Goal: Task Accomplishment & Management: Manage account settings

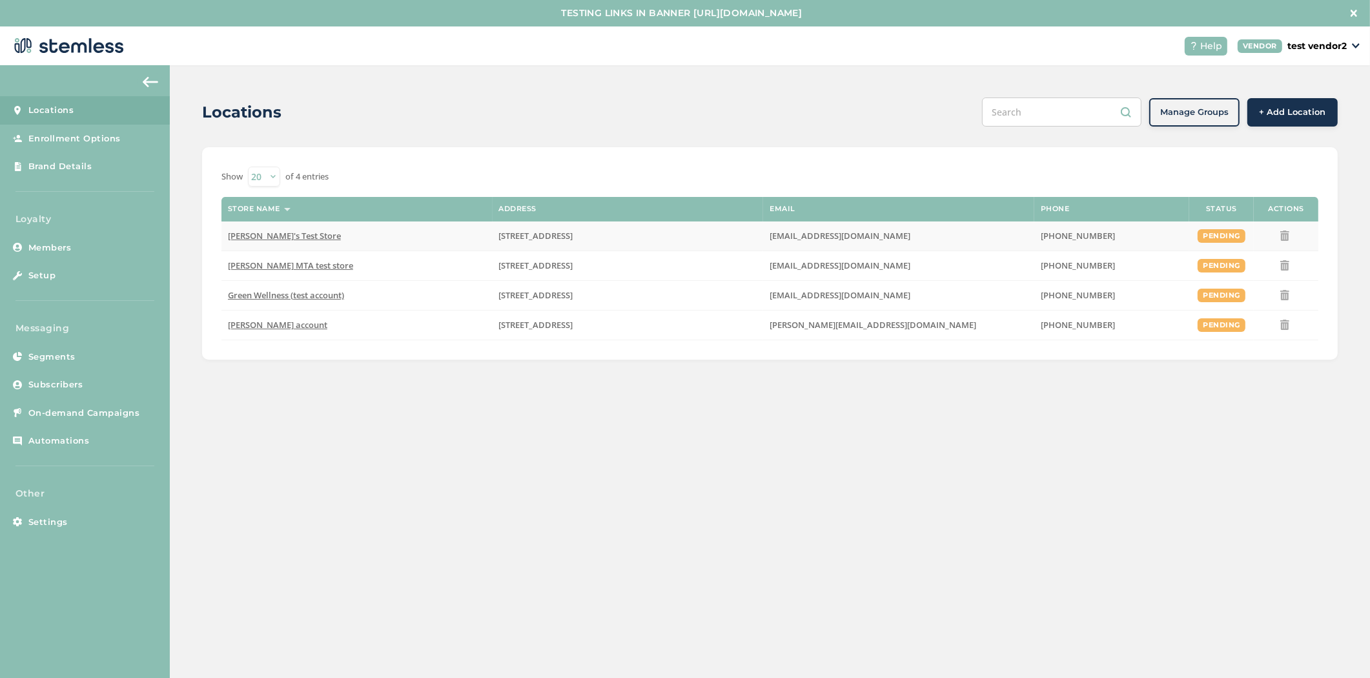
click at [250, 236] on span "[PERSON_NAME]'s Test Store" at bounding box center [284, 236] width 113 height 12
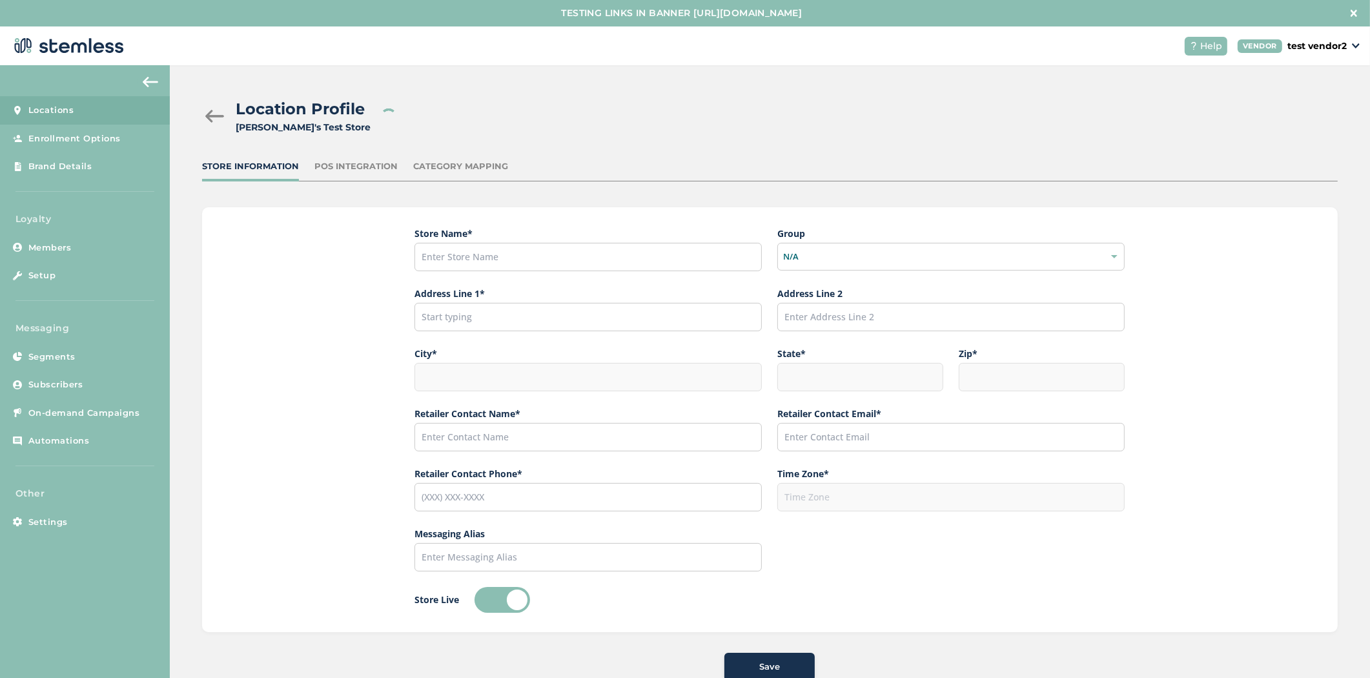
type input "[PERSON_NAME]'s Test Store"
type input "[STREET_ADDRESS]"
type input "Hillsboro"
type input "OR"
type input "97124"
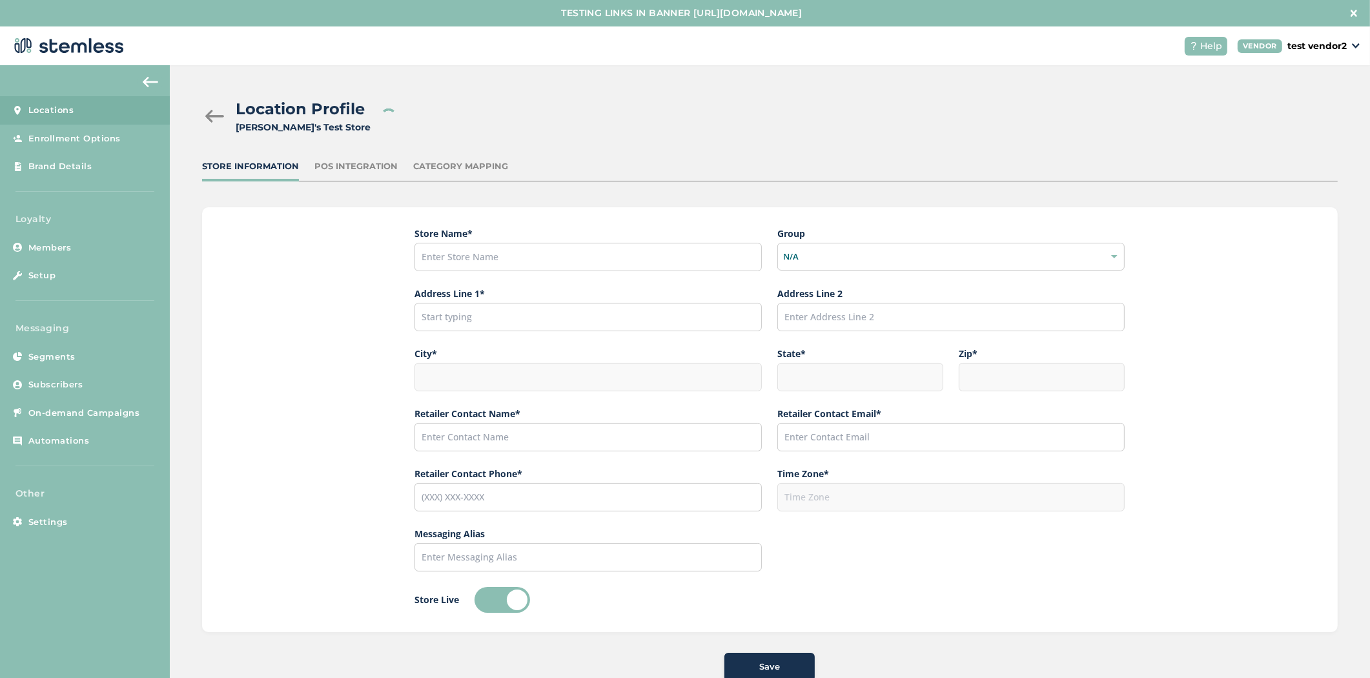
type input "[PERSON_NAME]"
type input "[EMAIL_ADDRESS][DOMAIN_NAME]"
type input "[PHONE_NUMBER]"
type input "America/Los_Angeles"
type input "[PERSON_NAME]'s Test Store"
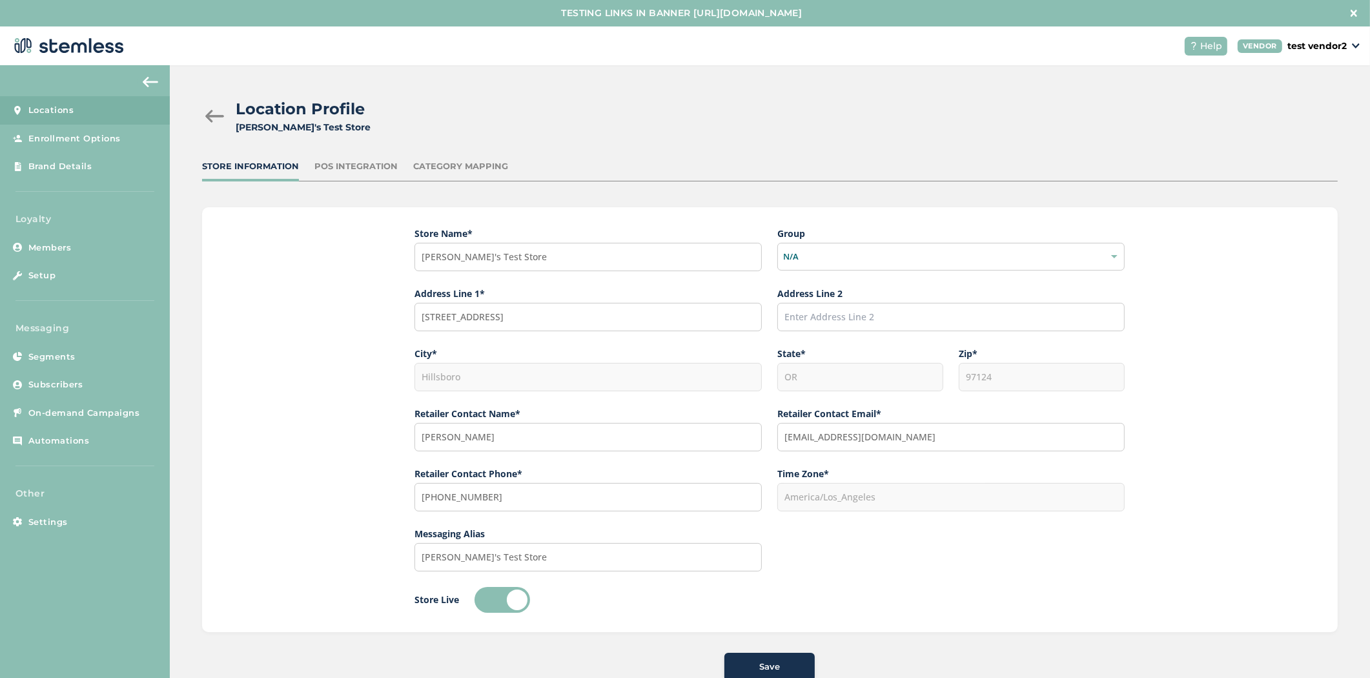
click at [335, 160] on div "POS Integration" at bounding box center [356, 166] width 83 height 13
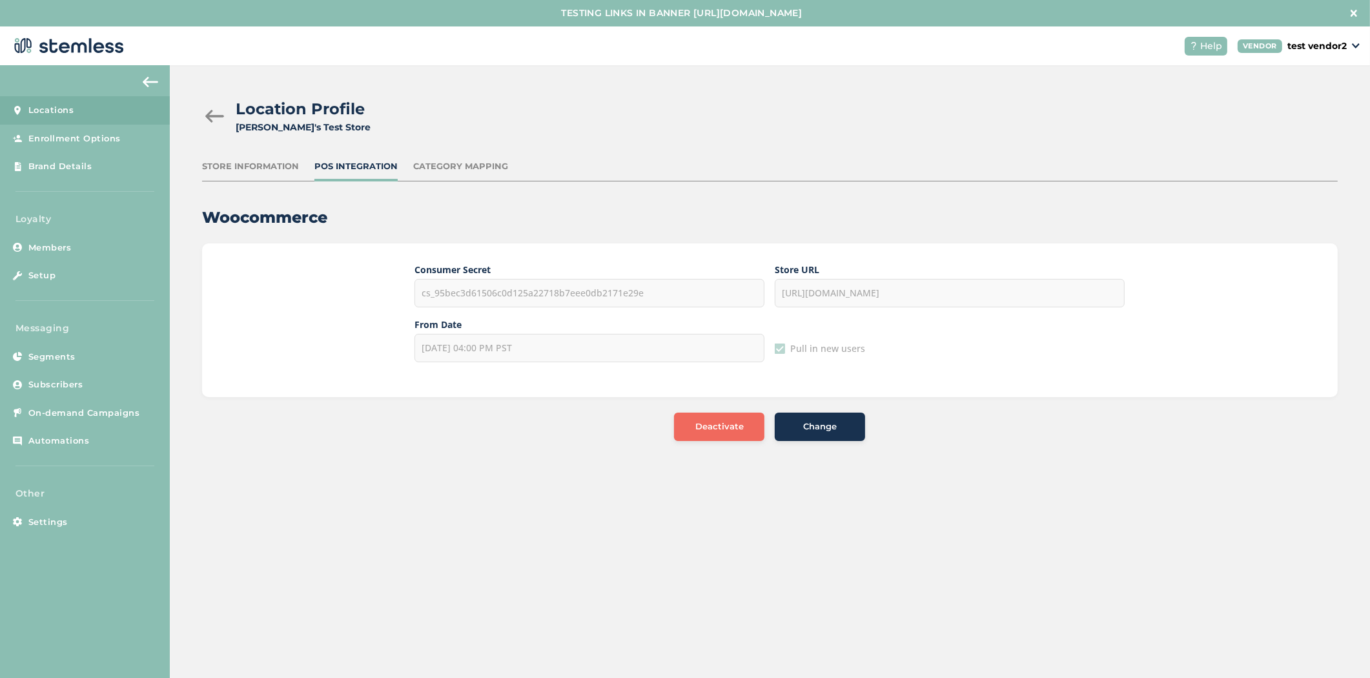
click at [437, 164] on div "Category Mapping" at bounding box center [460, 166] width 95 height 13
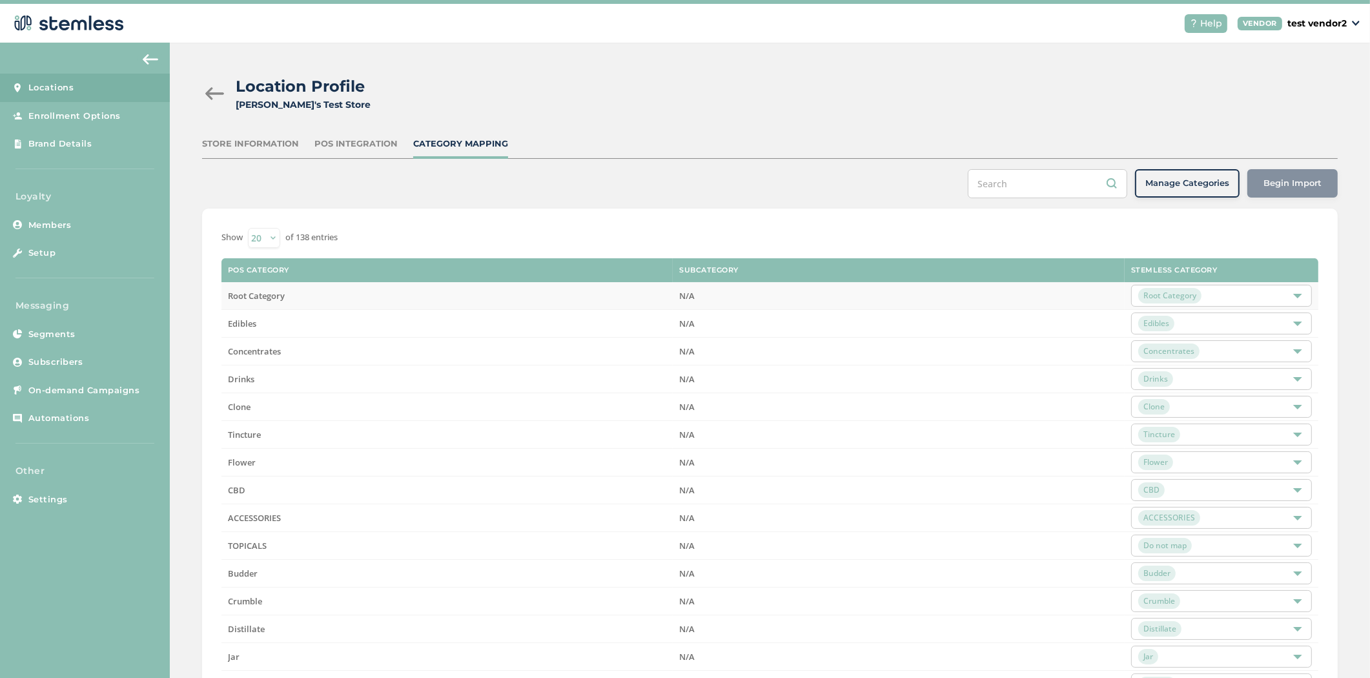
scroll to position [16, 0]
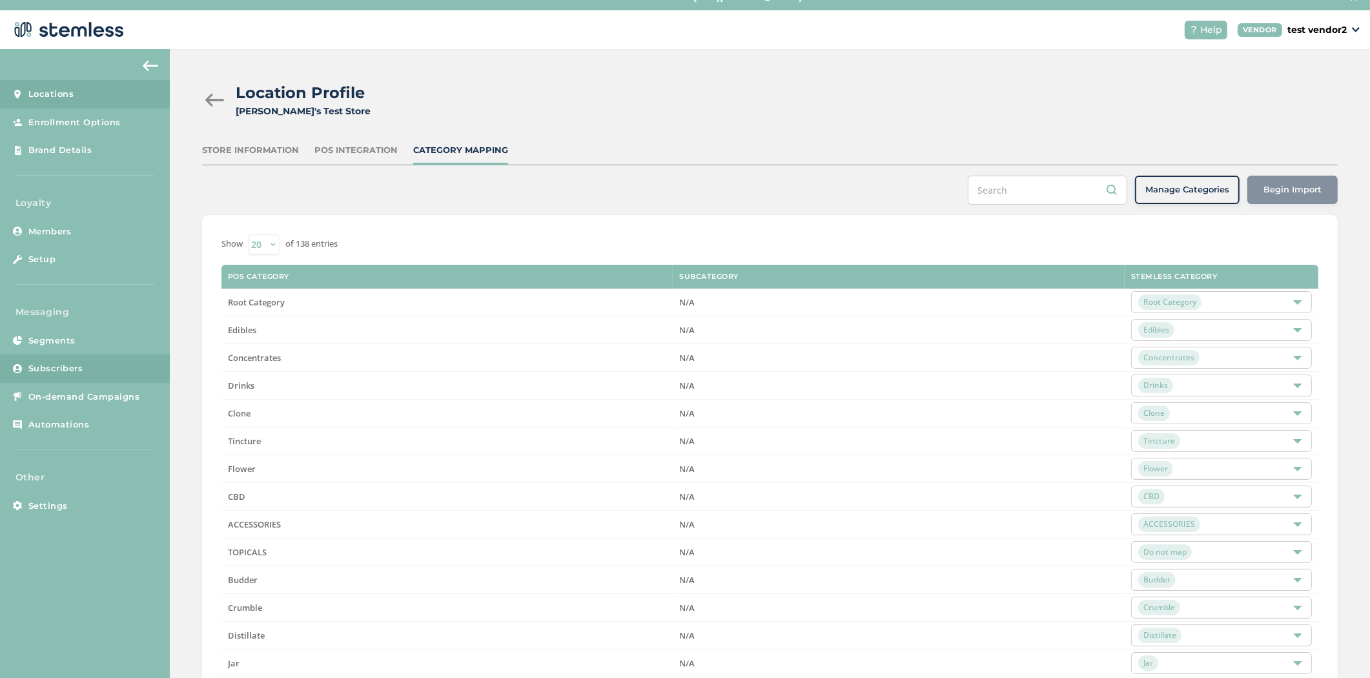
click at [85, 377] on link "Subscribers" at bounding box center [85, 369] width 170 height 28
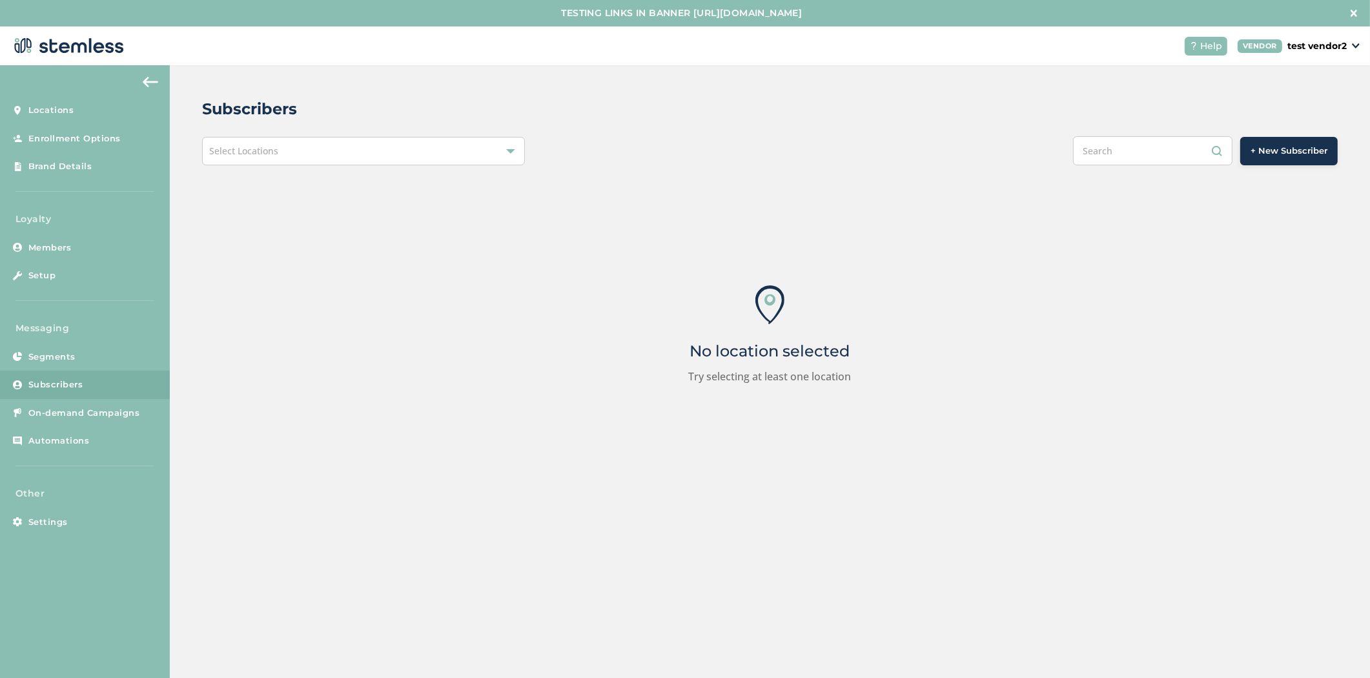
click at [422, 147] on div "Select Locations" at bounding box center [363, 151] width 323 height 28
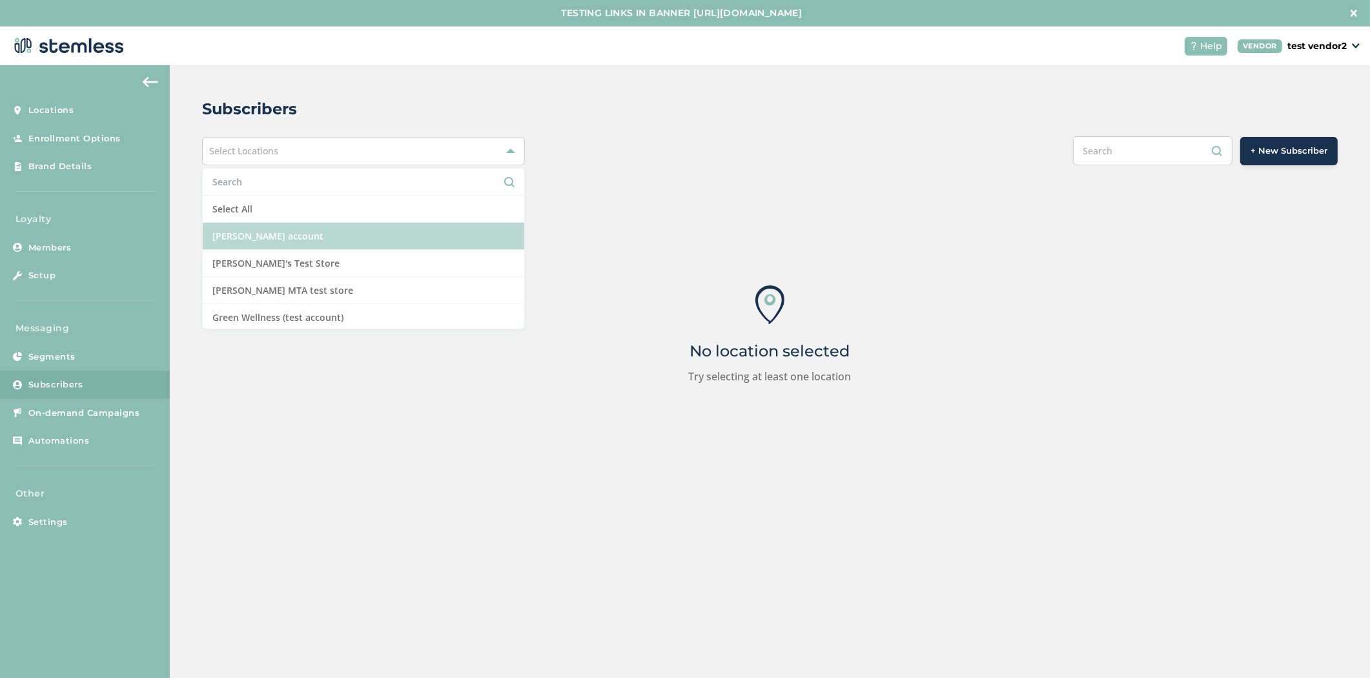
click at [388, 242] on li "[PERSON_NAME] account" at bounding box center [364, 236] width 322 height 27
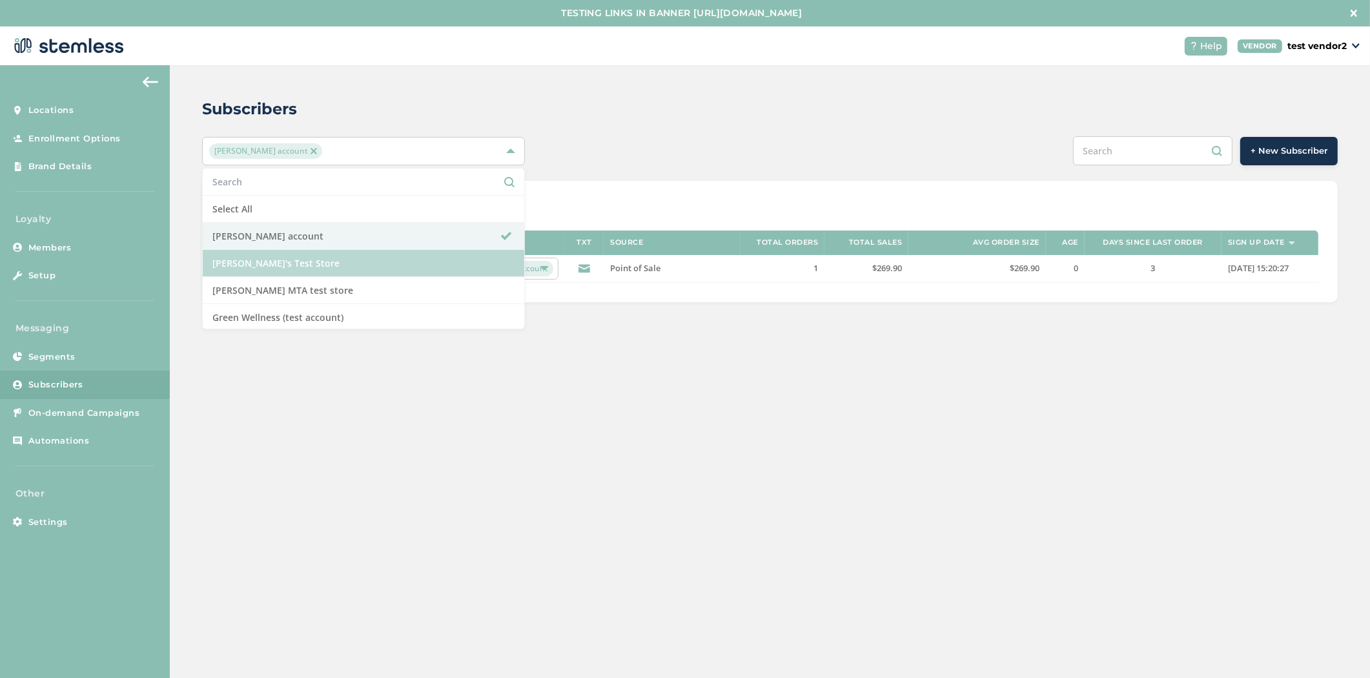
click at [336, 276] on li "[PERSON_NAME]'s Test Store" at bounding box center [364, 263] width 322 height 27
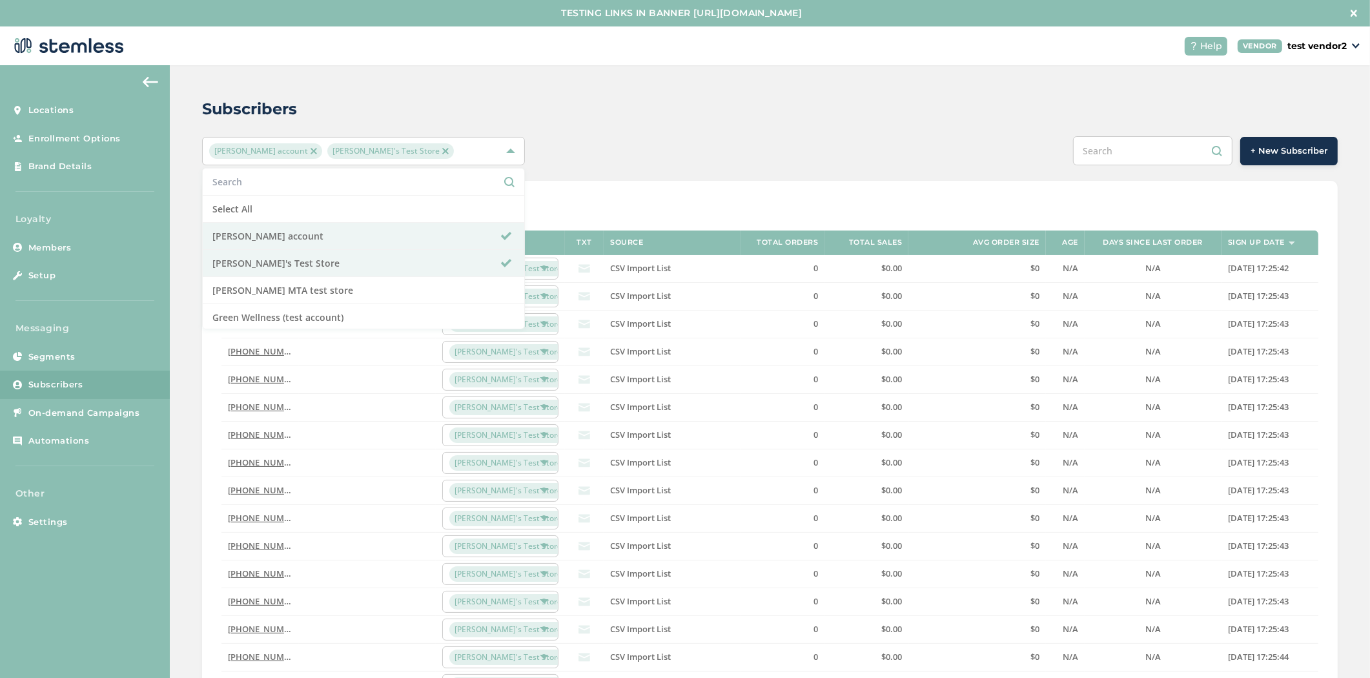
click at [679, 87] on div "Subscribers [PERSON_NAME] account [PERSON_NAME]'s Test Store Select All [PERSON…" at bounding box center [770, 482] width 1201 height 834
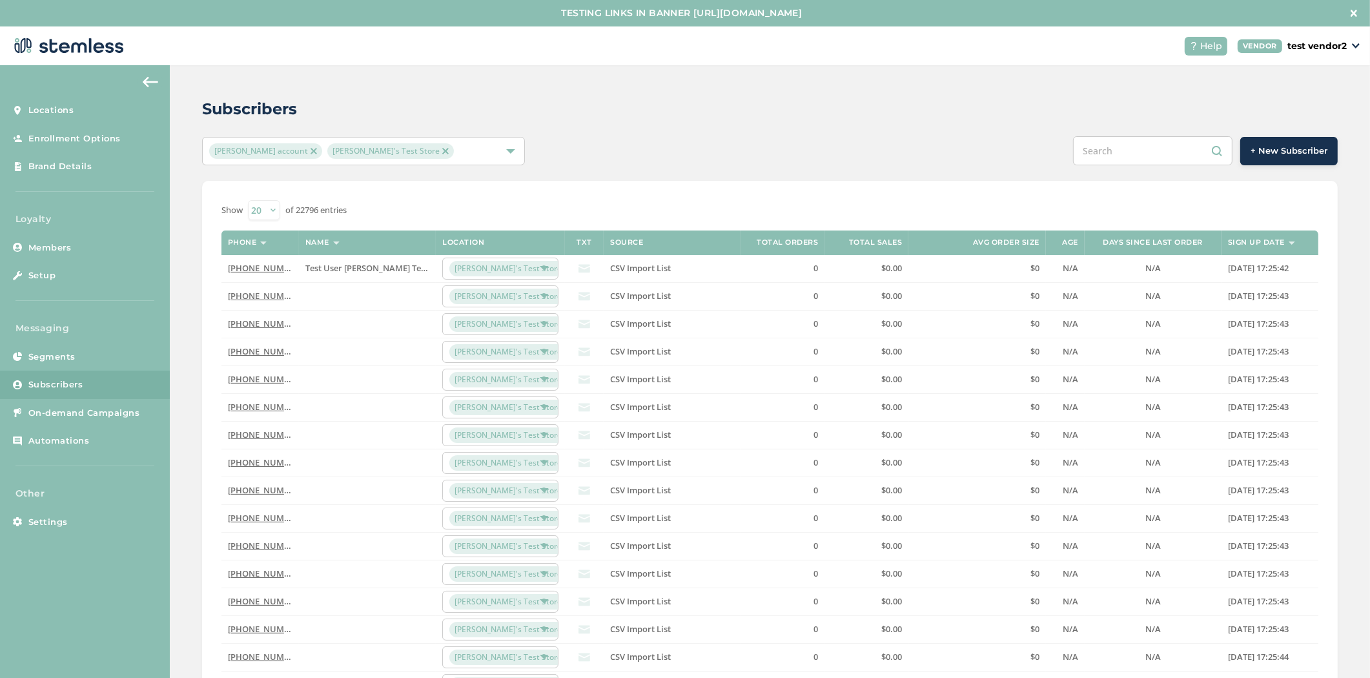
click at [1260, 163] on button "+ New Subscriber" at bounding box center [1290, 151] width 98 height 28
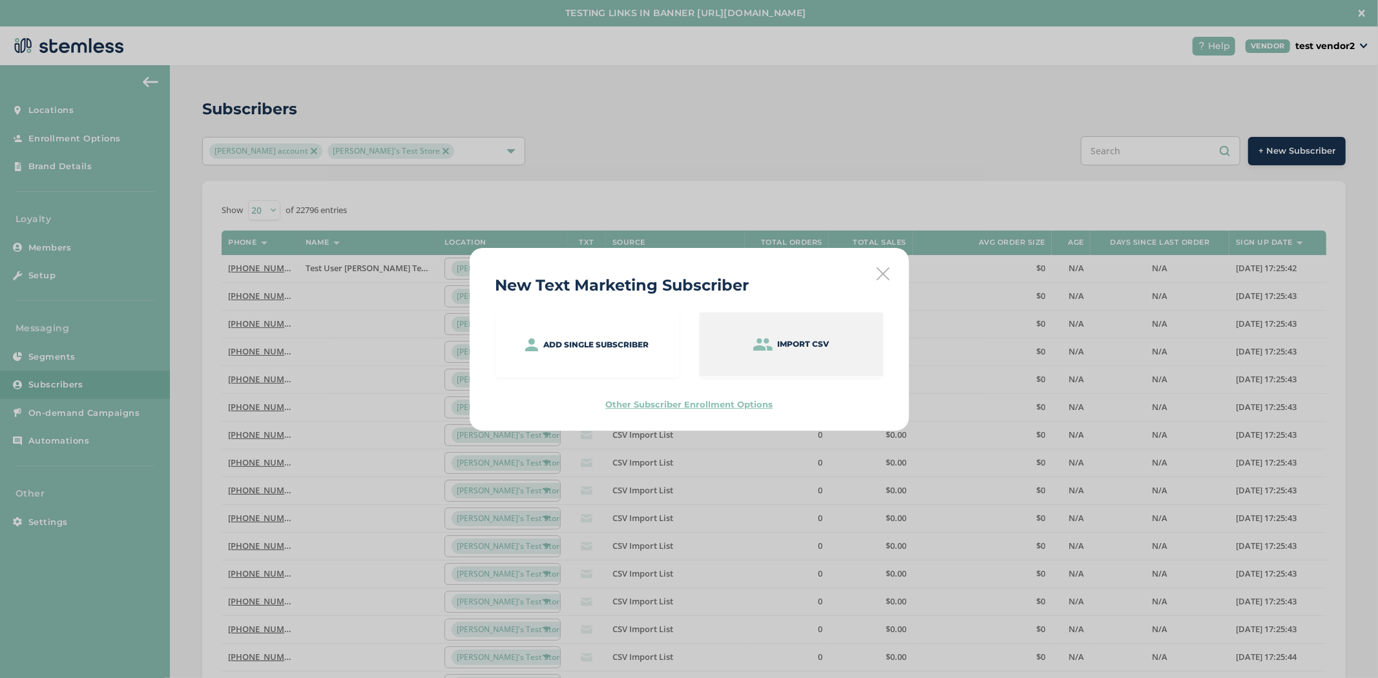
click at [806, 357] on div "Import CSV" at bounding box center [790, 345] width 183 height 64
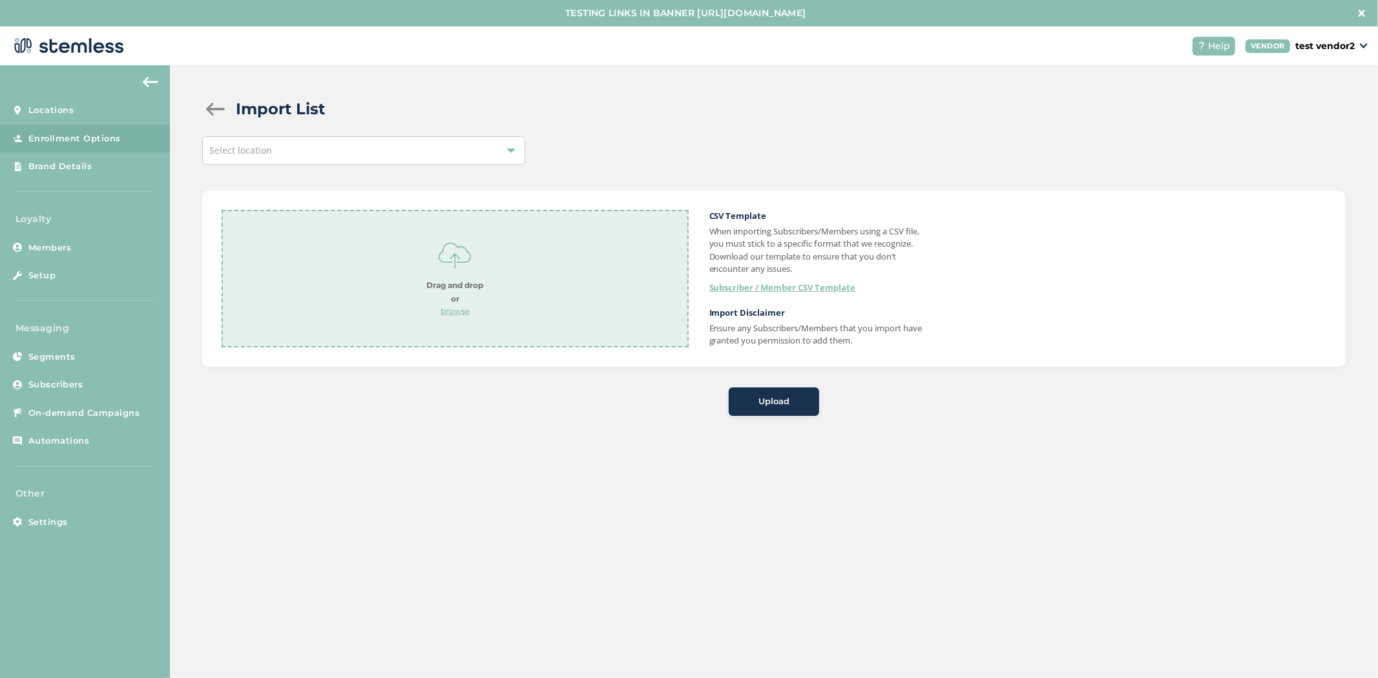
click at [217, 112] on div at bounding box center [215, 109] width 26 height 13
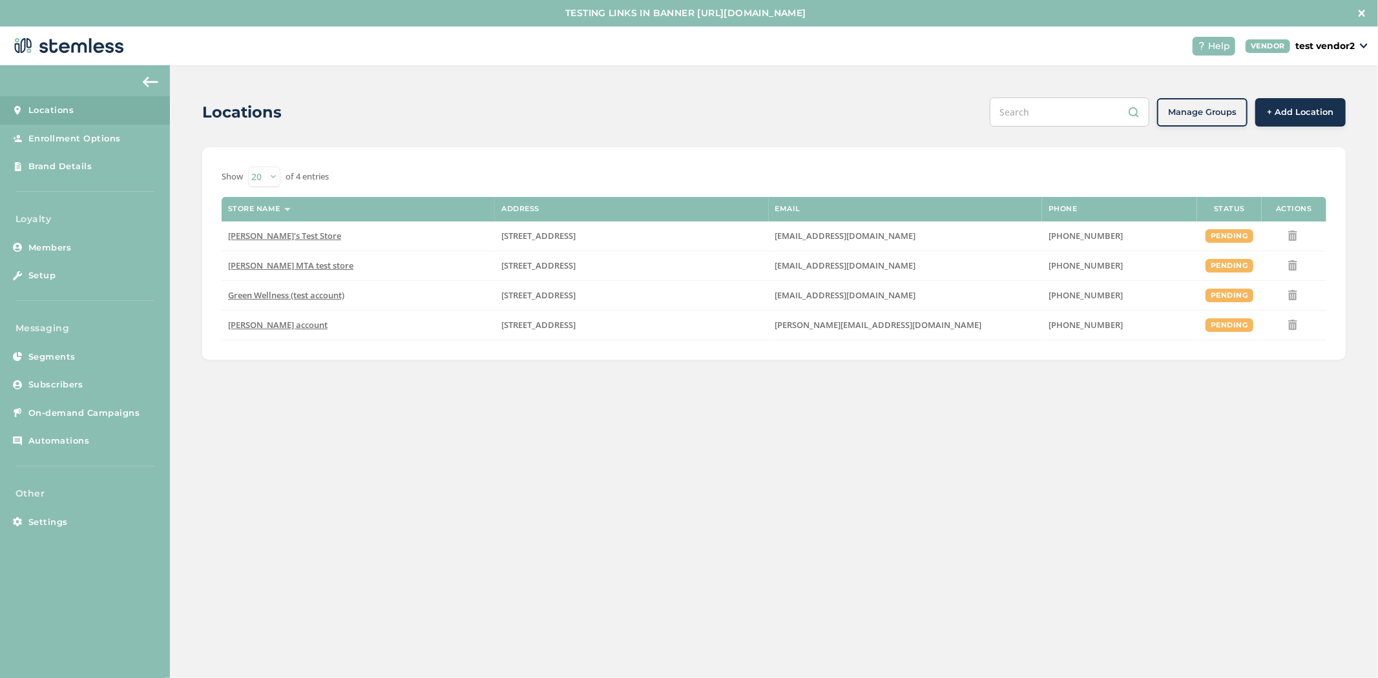
click at [1296, 103] on button "+ Add Location" at bounding box center [1300, 112] width 90 height 28
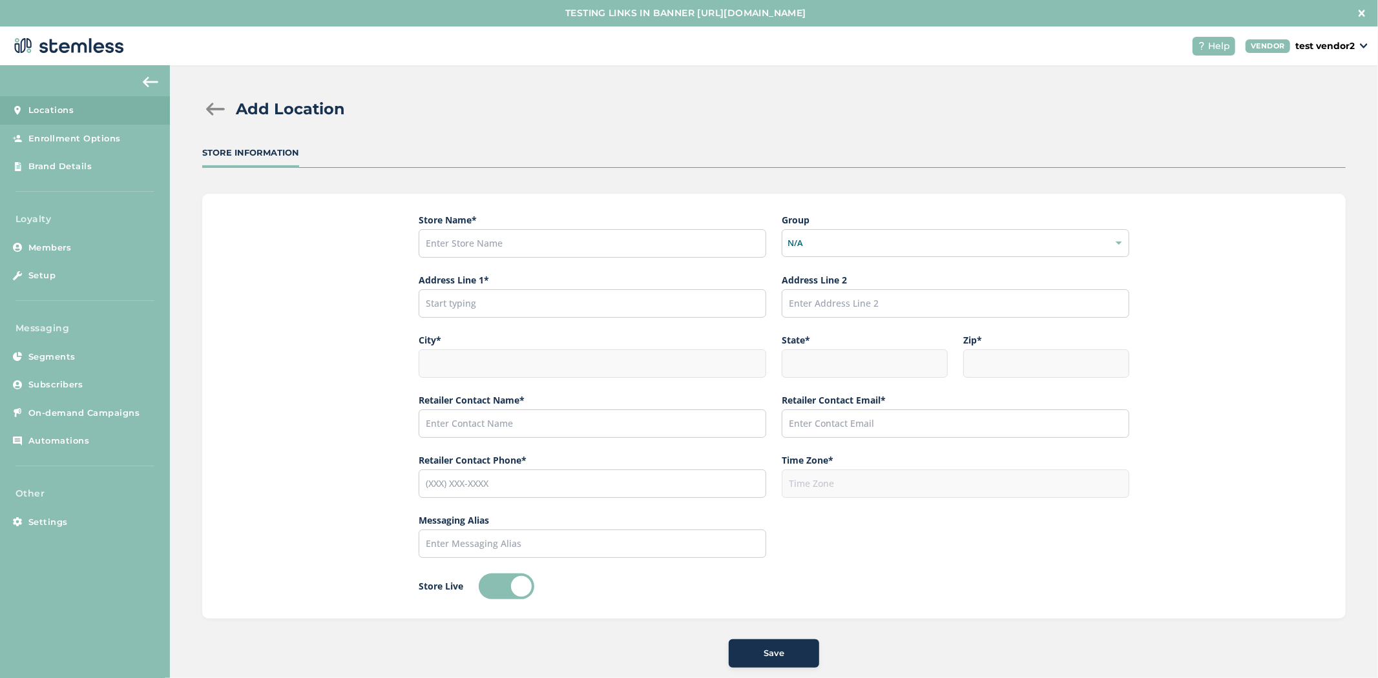
click at [211, 105] on div at bounding box center [215, 109] width 26 height 13
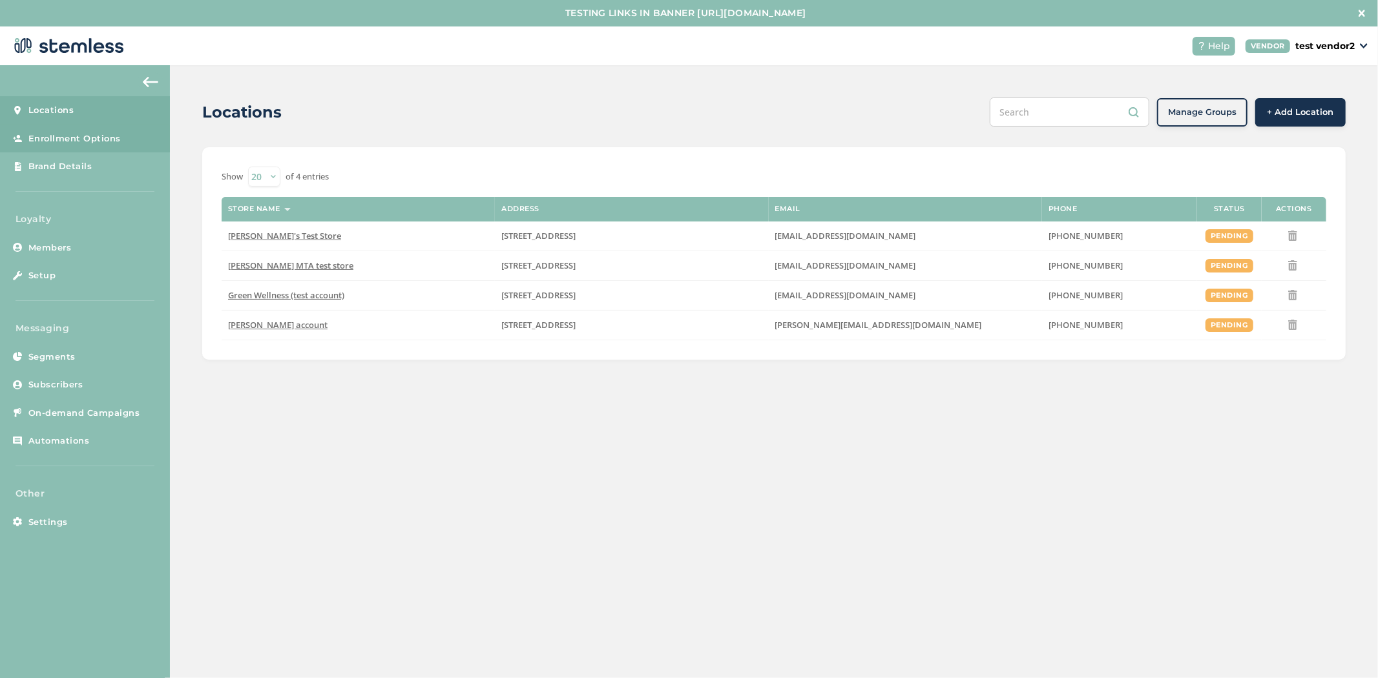
click at [94, 139] on span "Enrollment Options" at bounding box center [74, 138] width 92 height 13
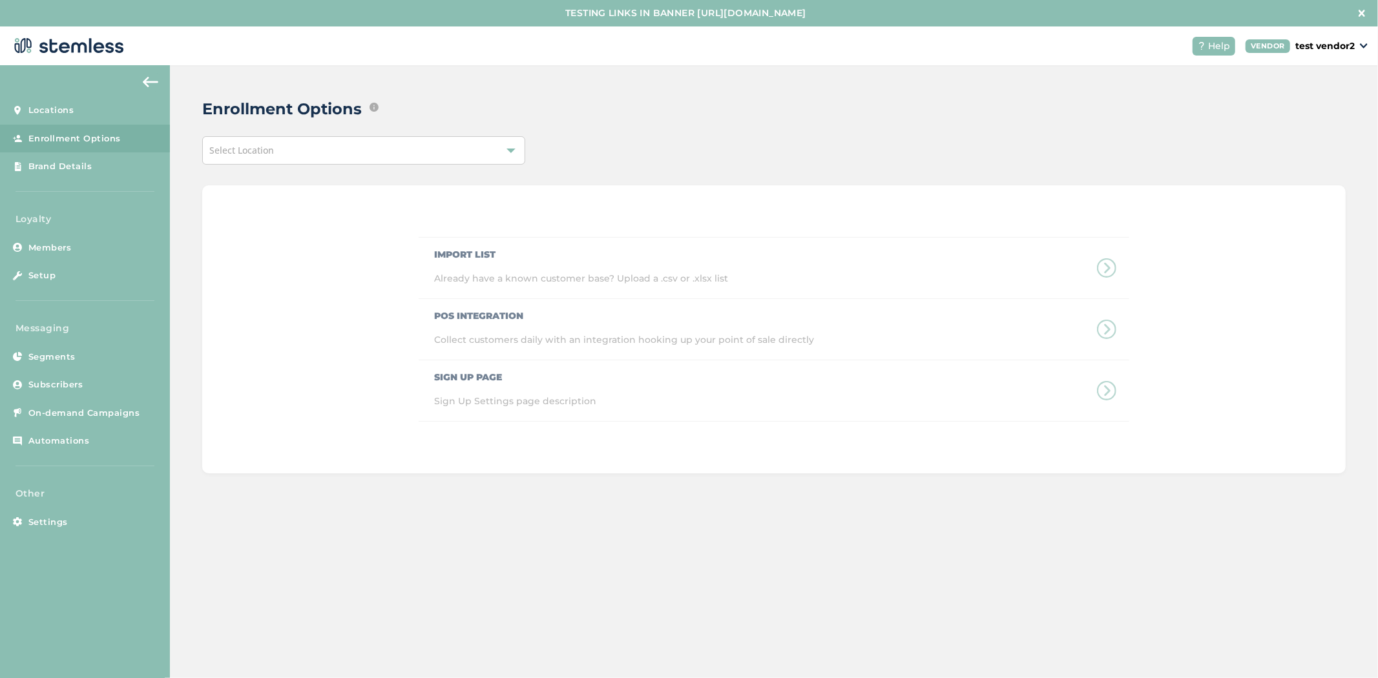
click at [364, 128] on div "Enrollment Options Edit ways that text message marketing subscribers and/or loy…" at bounding box center [774, 285] width 1208 height 440
click at [364, 150] on div "Select Location" at bounding box center [363, 150] width 323 height 28
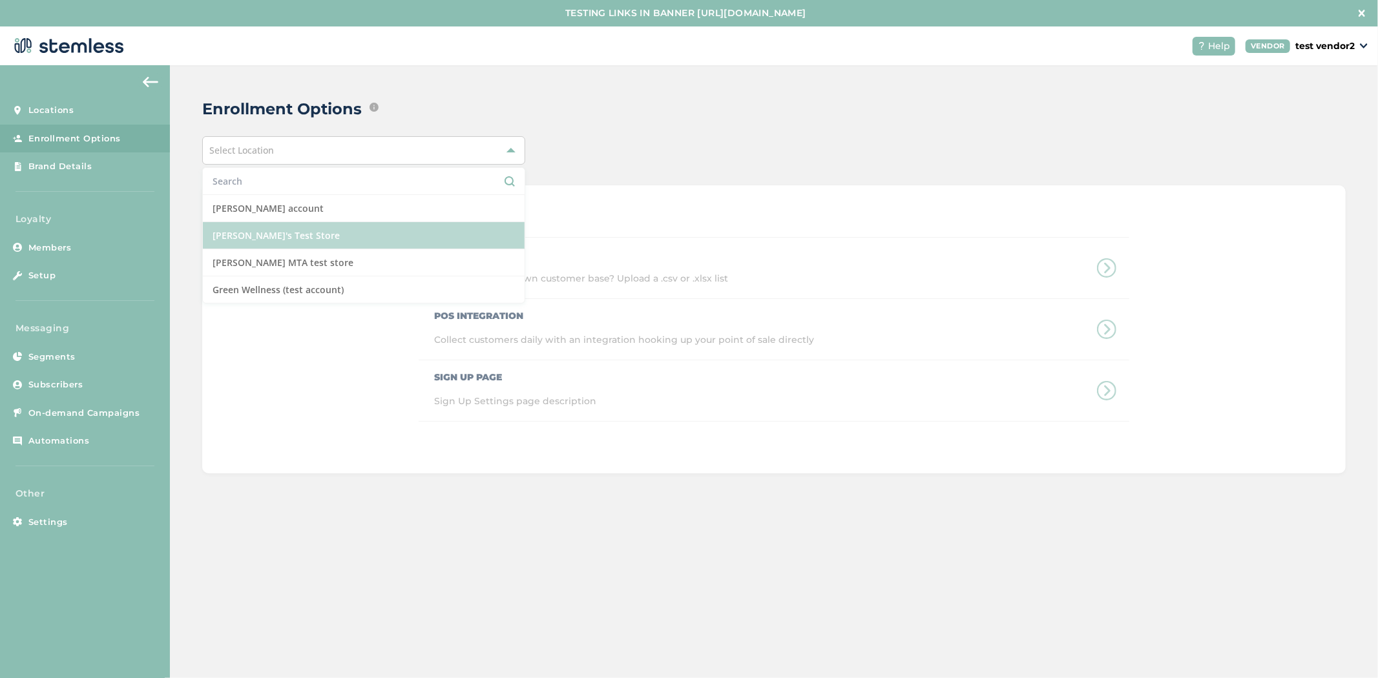
click at [358, 239] on li "[PERSON_NAME]'s Test Store" at bounding box center [364, 235] width 322 height 27
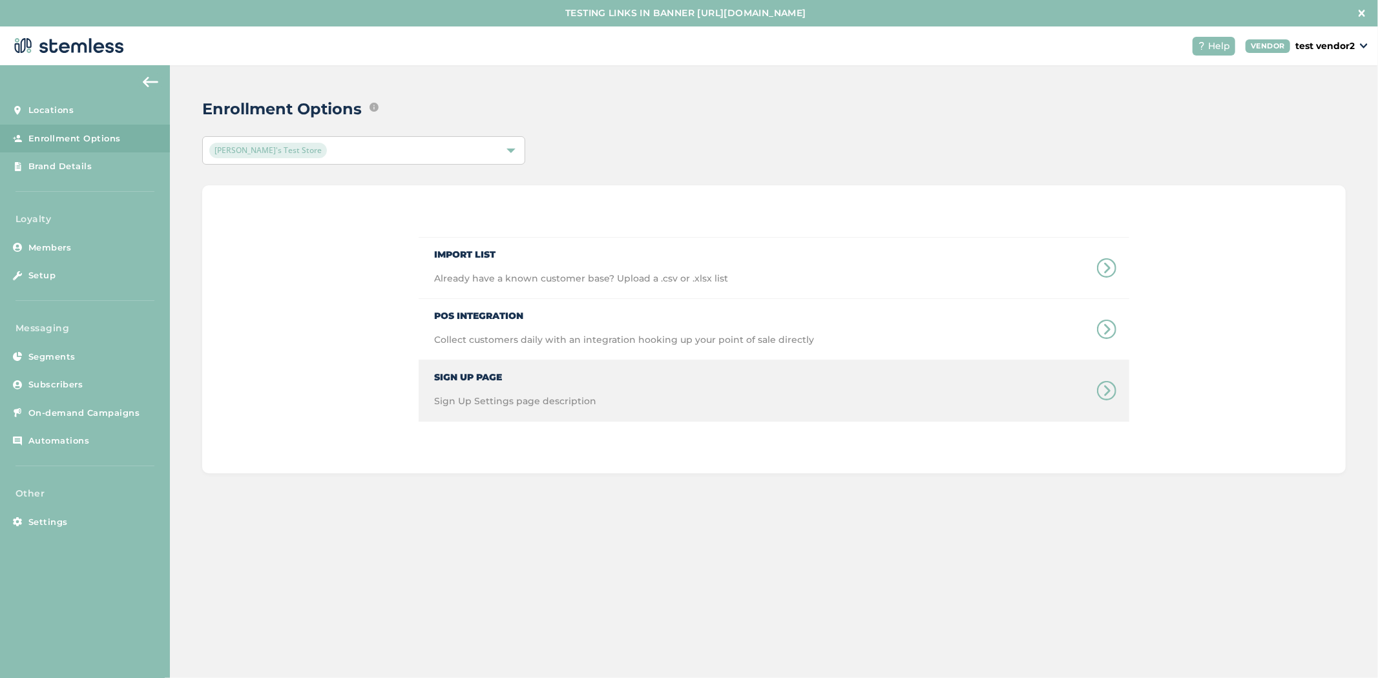
click at [488, 397] on span "Sign Up Settings page description" at bounding box center [515, 408] width 162 height 26
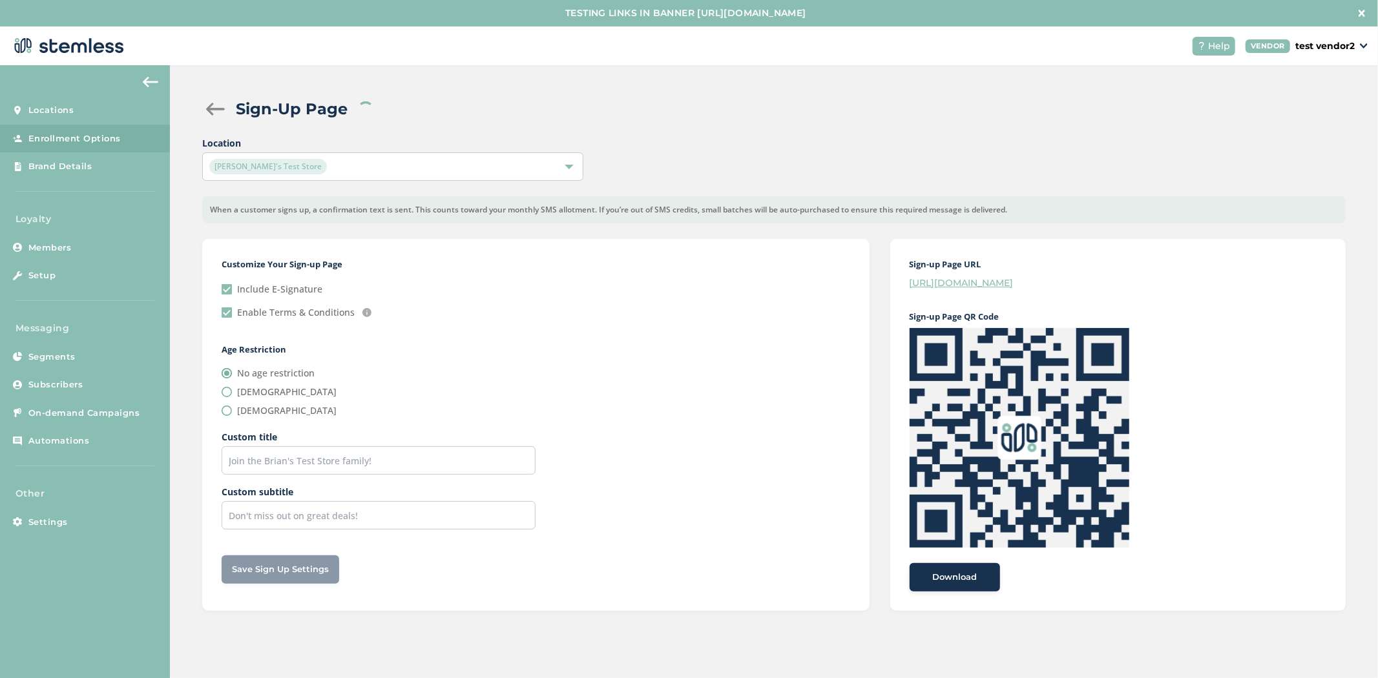
checkbox input "true"
radio input "false"
radio input "true"
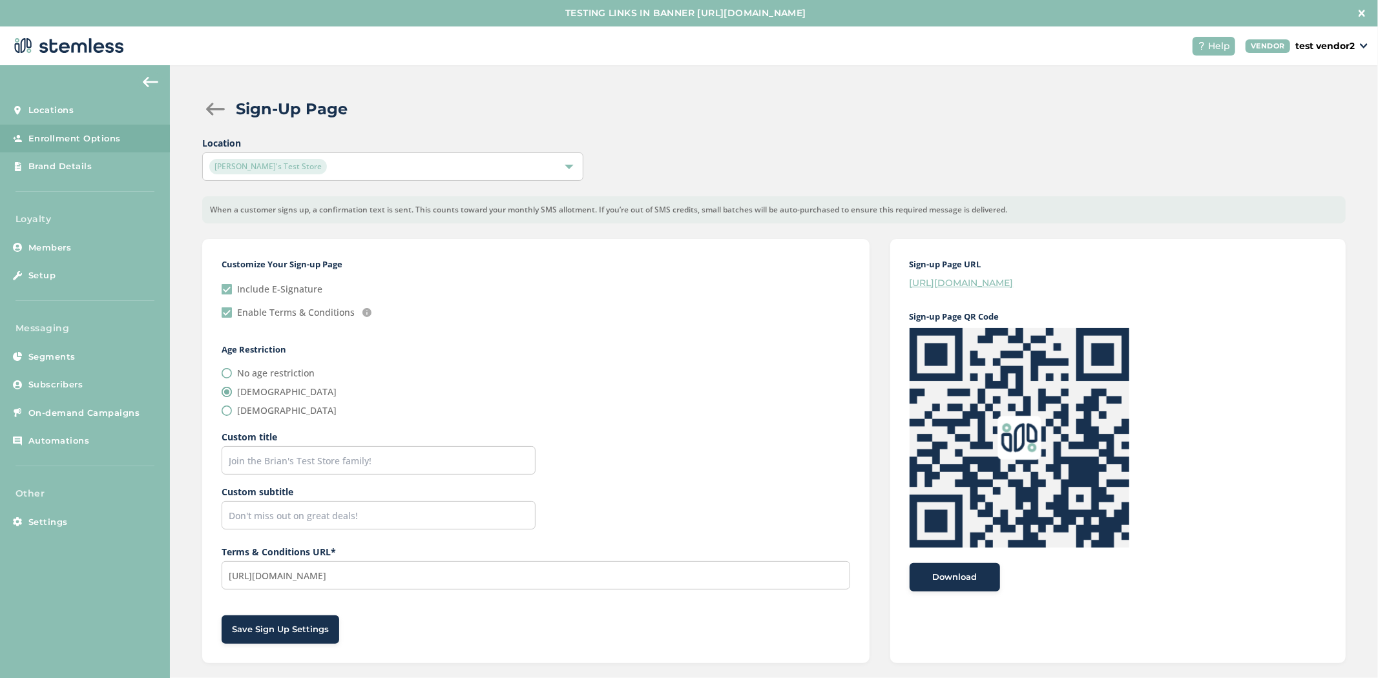
click at [1008, 280] on link "[URL][DOMAIN_NAME]" at bounding box center [961, 283] width 104 height 12
click at [41, 399] on link "On-demand Campaigns" at bounding box center [85, 413] width 170 height 28
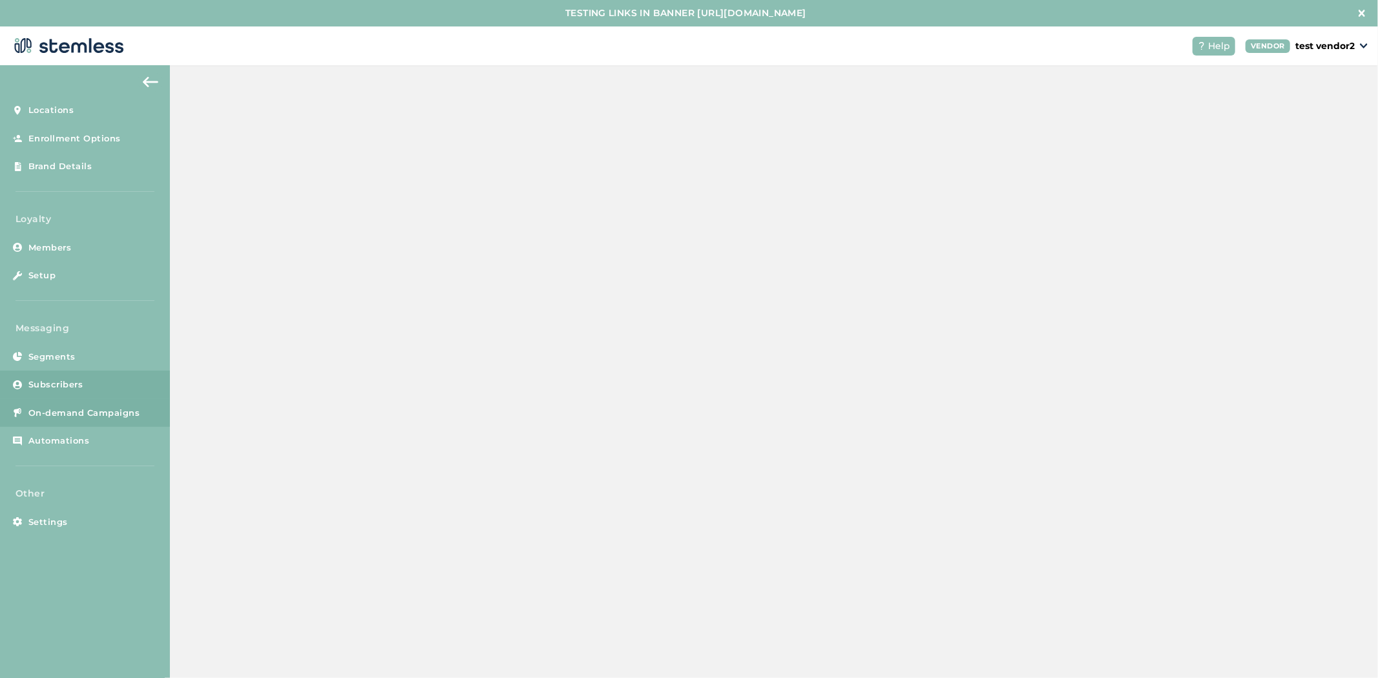
click at [52, 386] on span "Subscribers" at bounding box center [55, 384] width 55 height 13
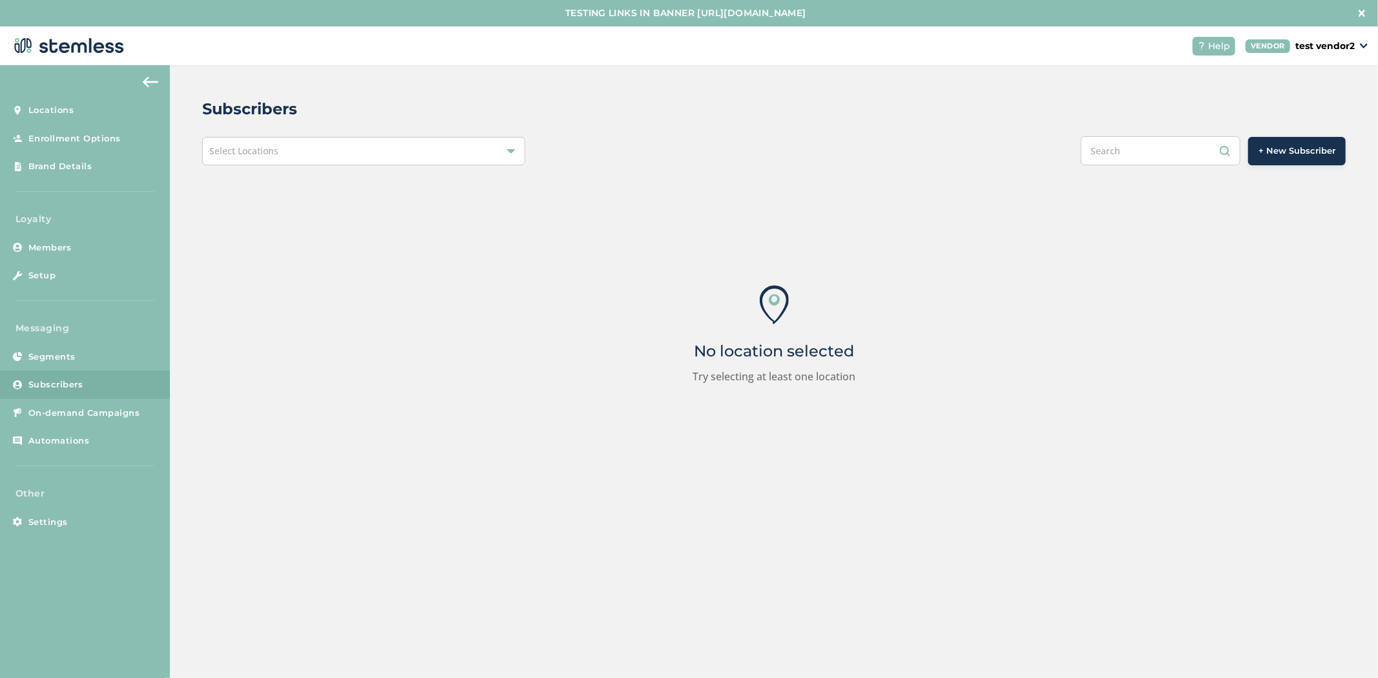
click at [349, 150] on div "Select Locations" at bounding box center [363, 151] width 323 height 28
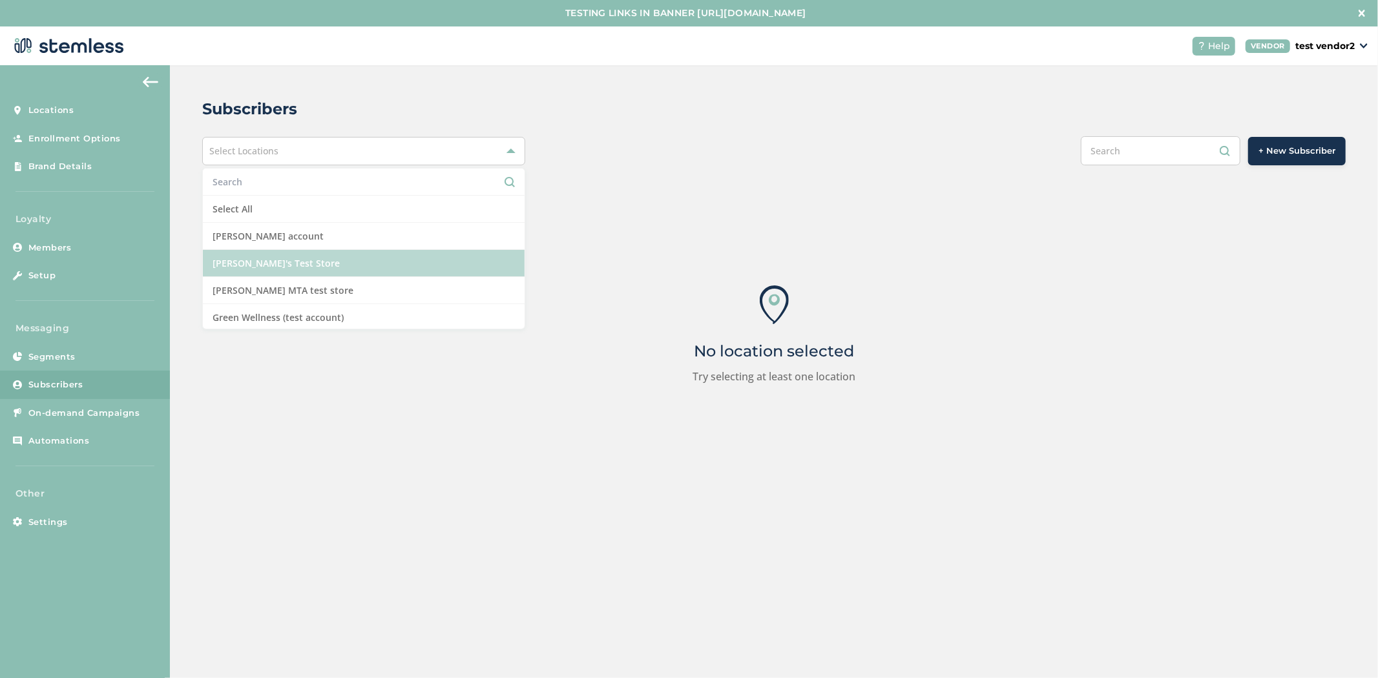
click at [385, 273] on li "[PERSON_NAME]'s Test Store" at bounding box center [364, 263] width 322 height 27
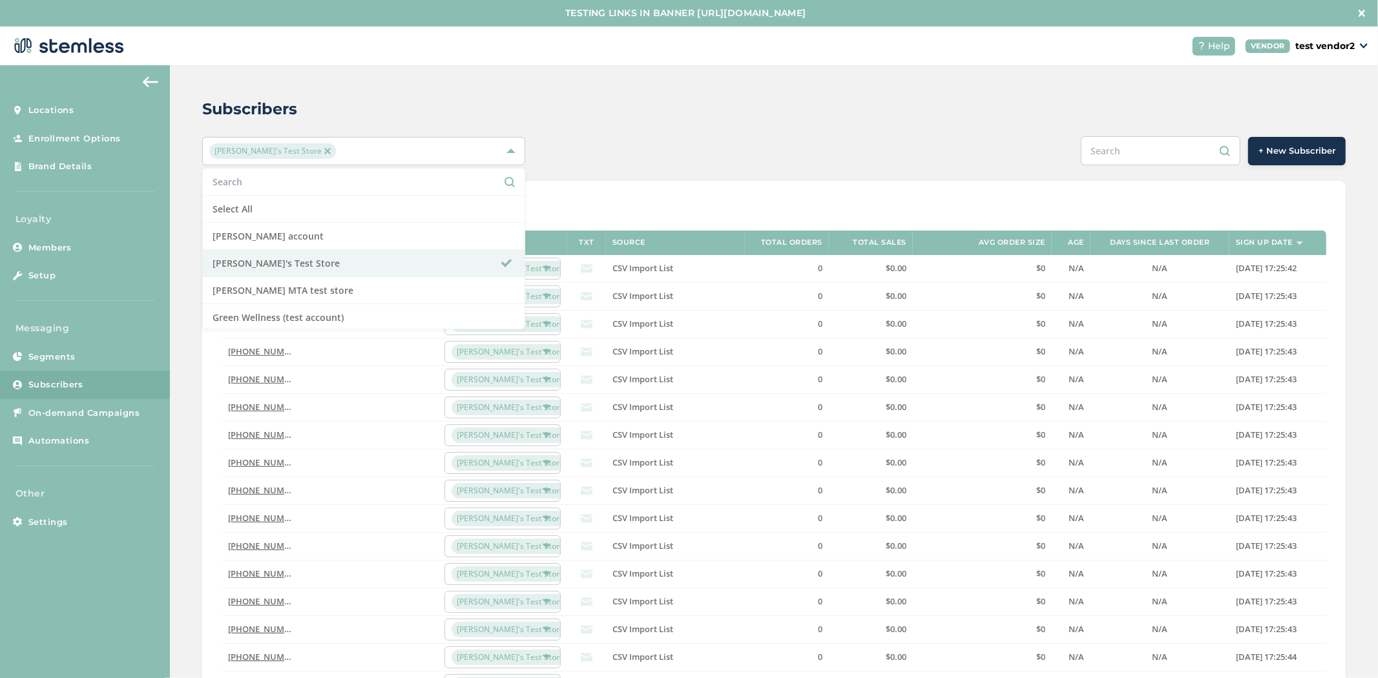
click at [526, 107] on div "Subscribers" at bounding box center [768, 109] width 1133 height 23
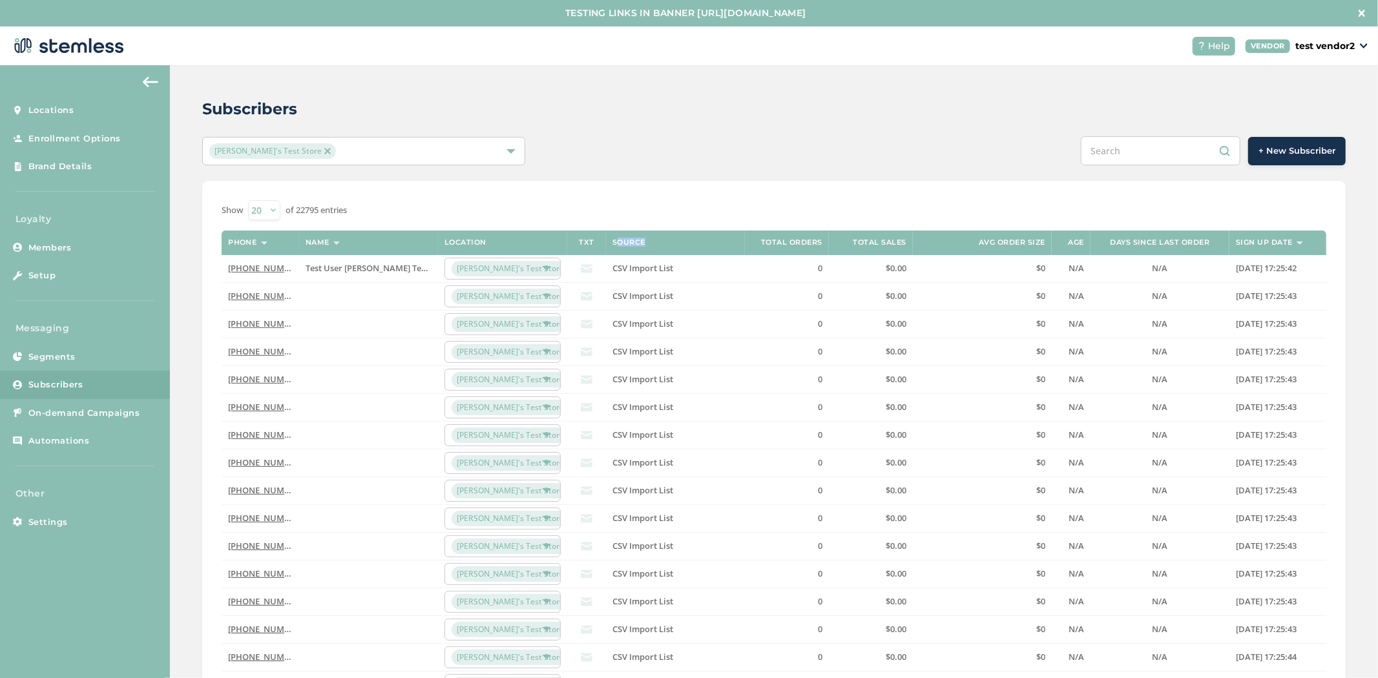
drag, startPoint x: 632, startPoint y: 241, endPoint x: 608, endPoint y: 241, distance: 23.2
click at [612, 241] on label "Source" at bounding box center [628, 242] width 33 height 8
drag, startPoint x: 673, startPoint y: 268, endPoint x: 582, endPoint y: 272, distance: 91.1
click at [582, 272] on tr "[PHONE_NUMBER] Test User [PERSON_NAME] Test Store [PERSON_NAME]'s Test Store CS…" at bounding box center [774, 269] width 1104 height 28
drag, startPoint x: 417, startPoint y: 274, endPoint x: 298, endPoint y: 271, distance: 118.2
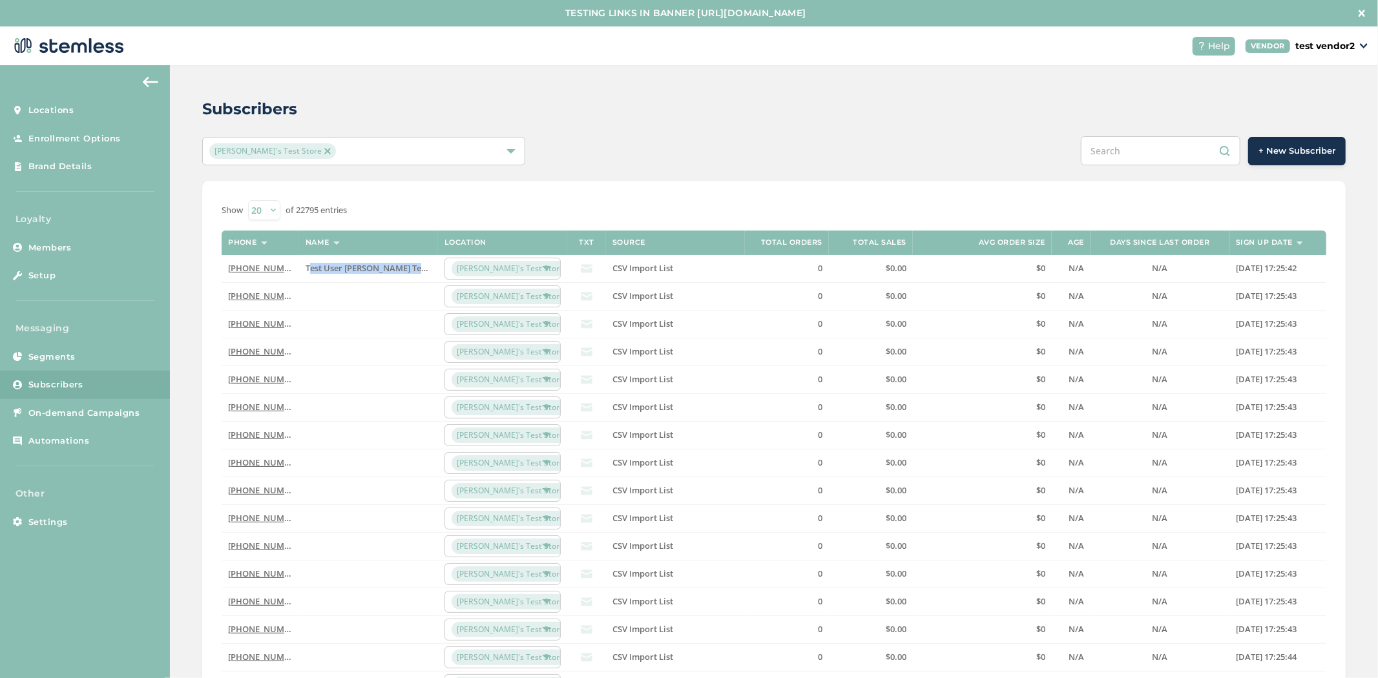
click at [299, 271] on td "Test User [PERSON_NAME] Test Store" at bounding box center [368, 269] width 139 height 28
drag, startPoint x: 299, startPoint y: 108, endPoint x: 203, endPoint y: 110, distance: 95.6
click at [203, 110] on div "Subscribers" at bounding box center [768, 109] width 1133 height 23
click at [107, 408] on span "On-demand Campaigns" at bounding box center [84, 413] width 112 height 13
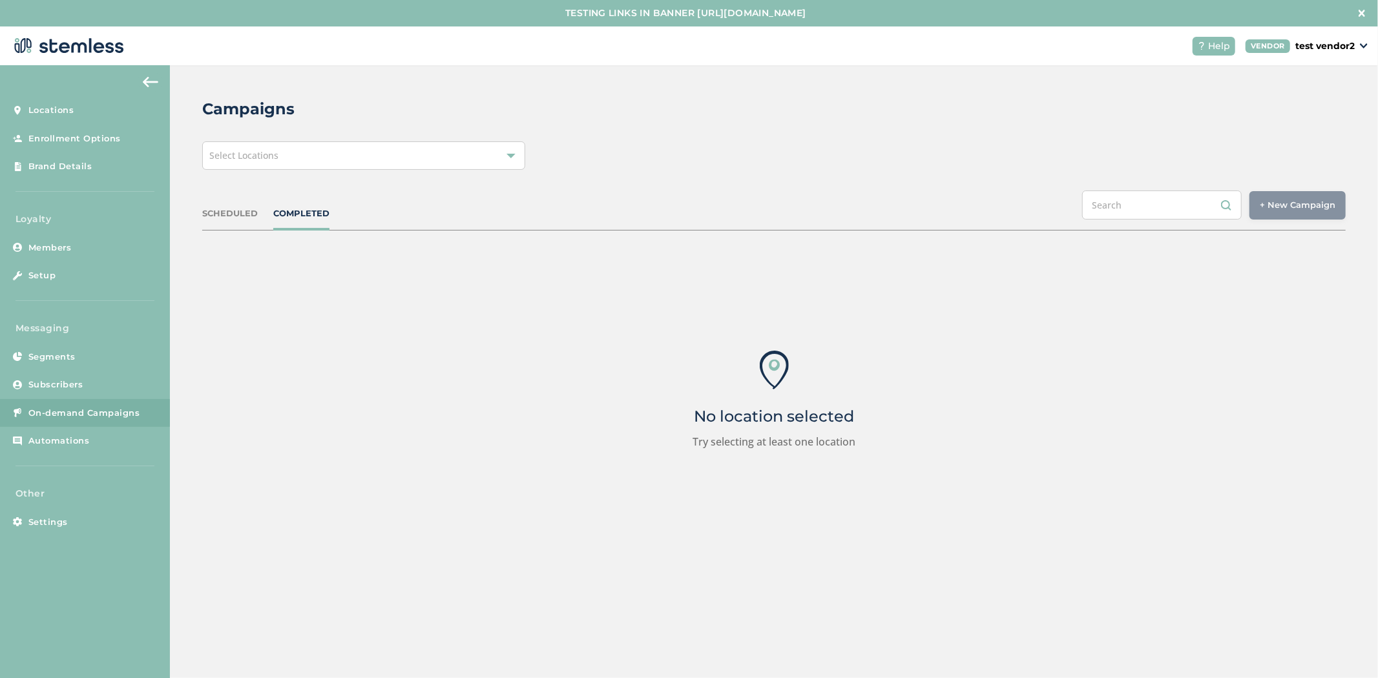
click at [293, 169] on div "Select Locations" at bounding box center [363, 155] width 323 height 28
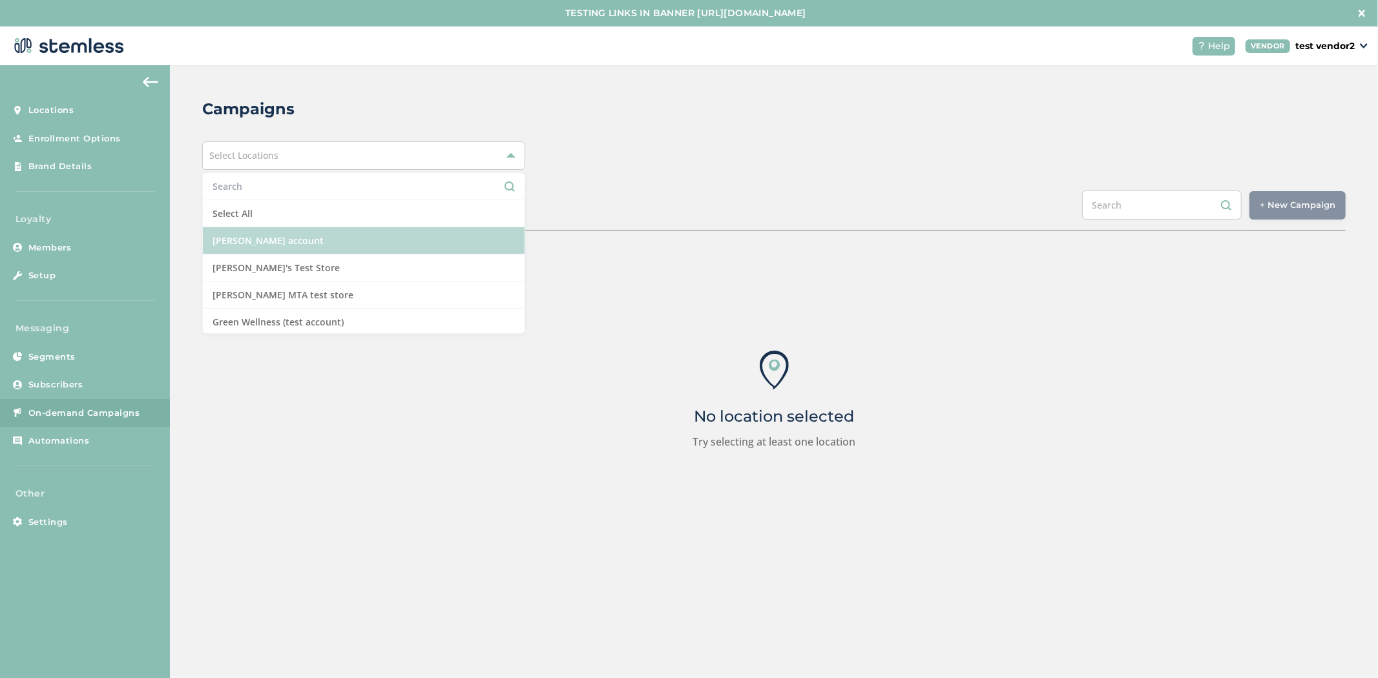
click at [304, 242] on li "[PERSON_NAME] account" at bounding box center [364, 240] width 322 height 27
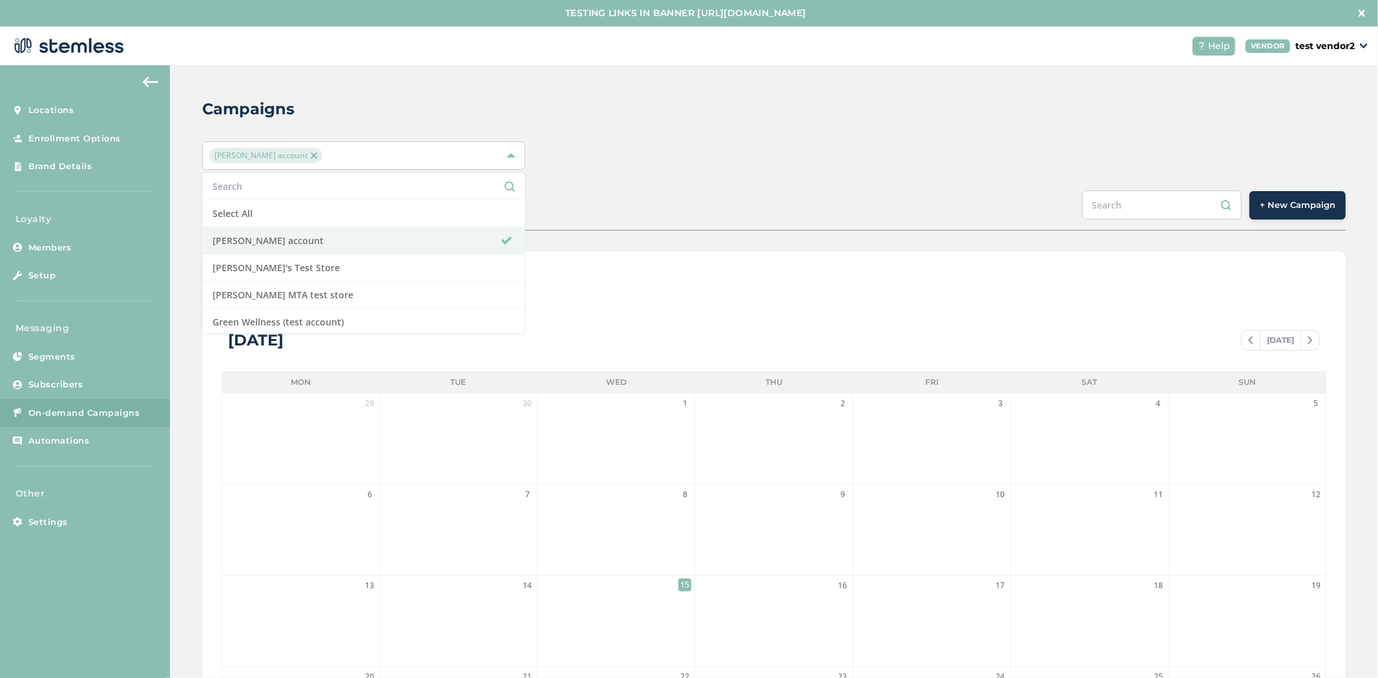
click at [781, 189] on div "Campaigns [PERSON_NAME] account Select All [PERSON_NAME] account [PERSON_NAME]'…" at bounding box center [774, 483] width 1208 height 836
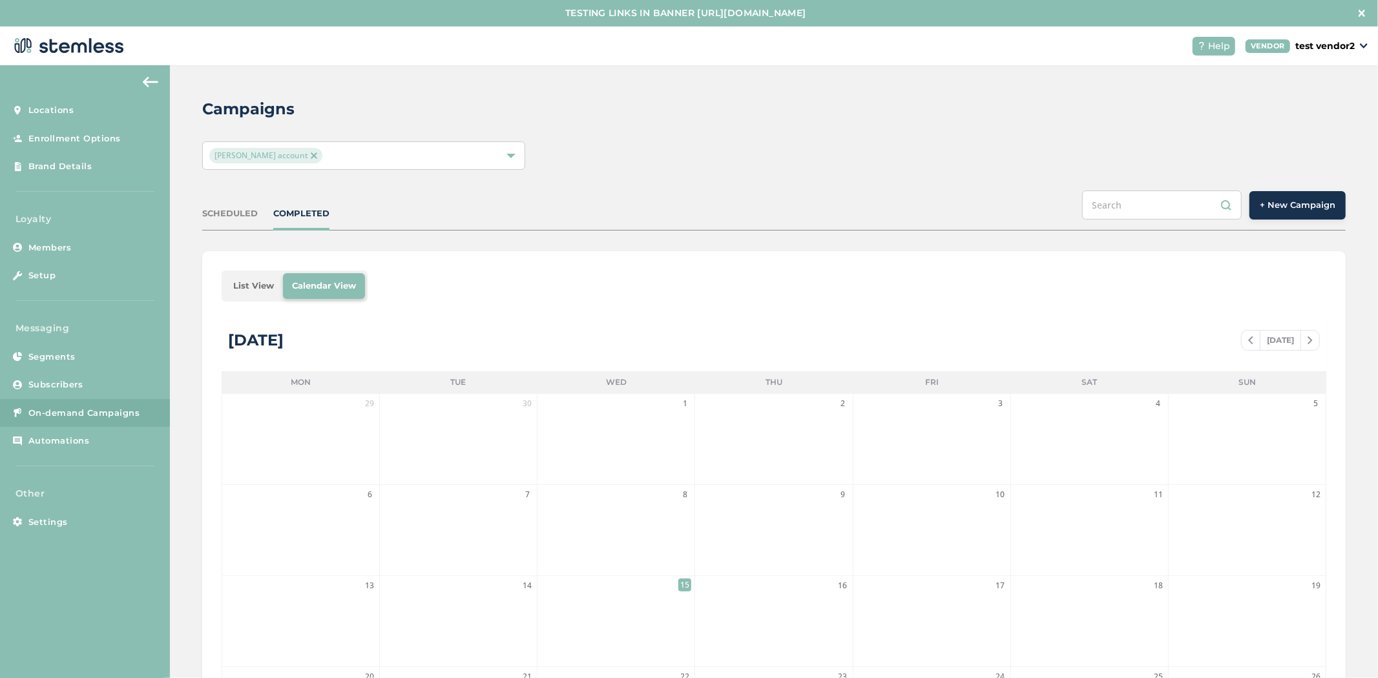
click at [1302, 208] on span "+ New Campaign" at bounding box center [1297, 205] width 76 height 13
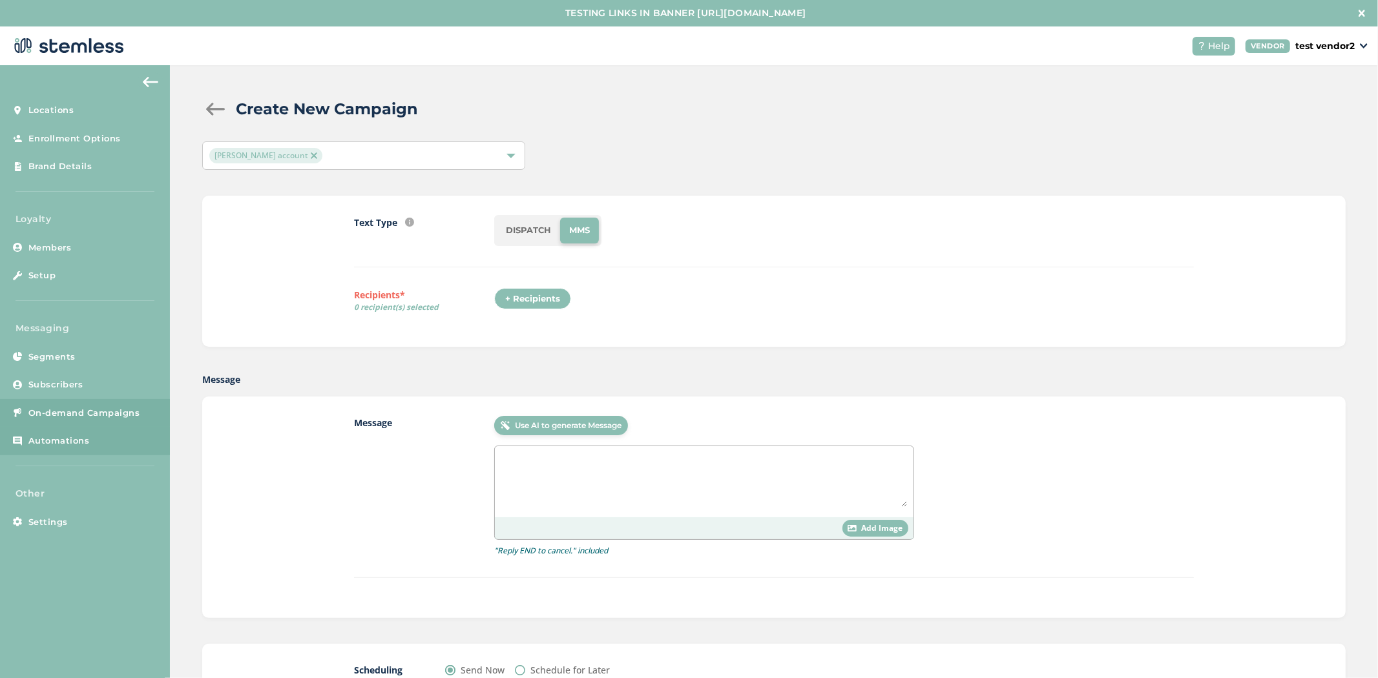
click at [89, 437] on link "Automations" at bounding box center [85, 441] width 170 height 28
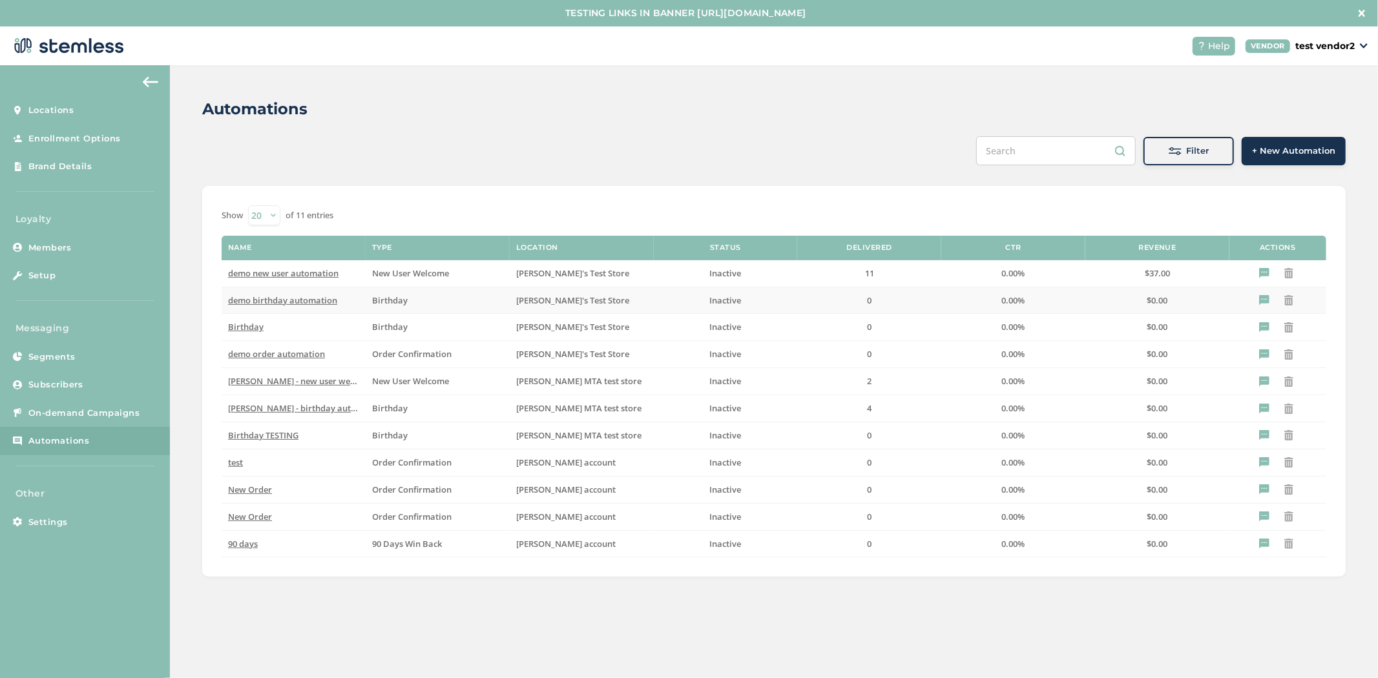
click at [286, 301] on span "demo birthday automation" at bounding box center [282, 300] width 109 height 12
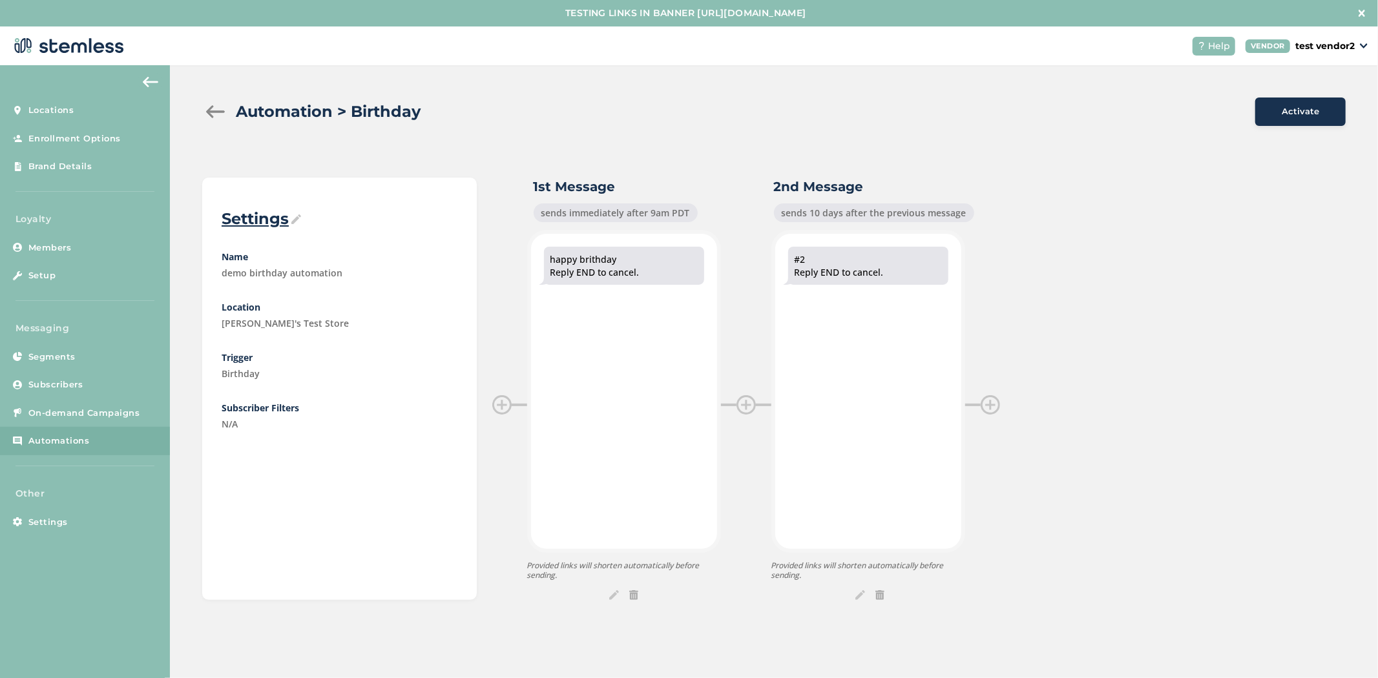
click at [608, 601] on div "Automation > Birthday Activate Settings Name demo birthday automation Location …" at bounding box center [774, 348] width 1208 height 567
click at [609, 596] on img at bounding box center [614, 595] width 10 height 10
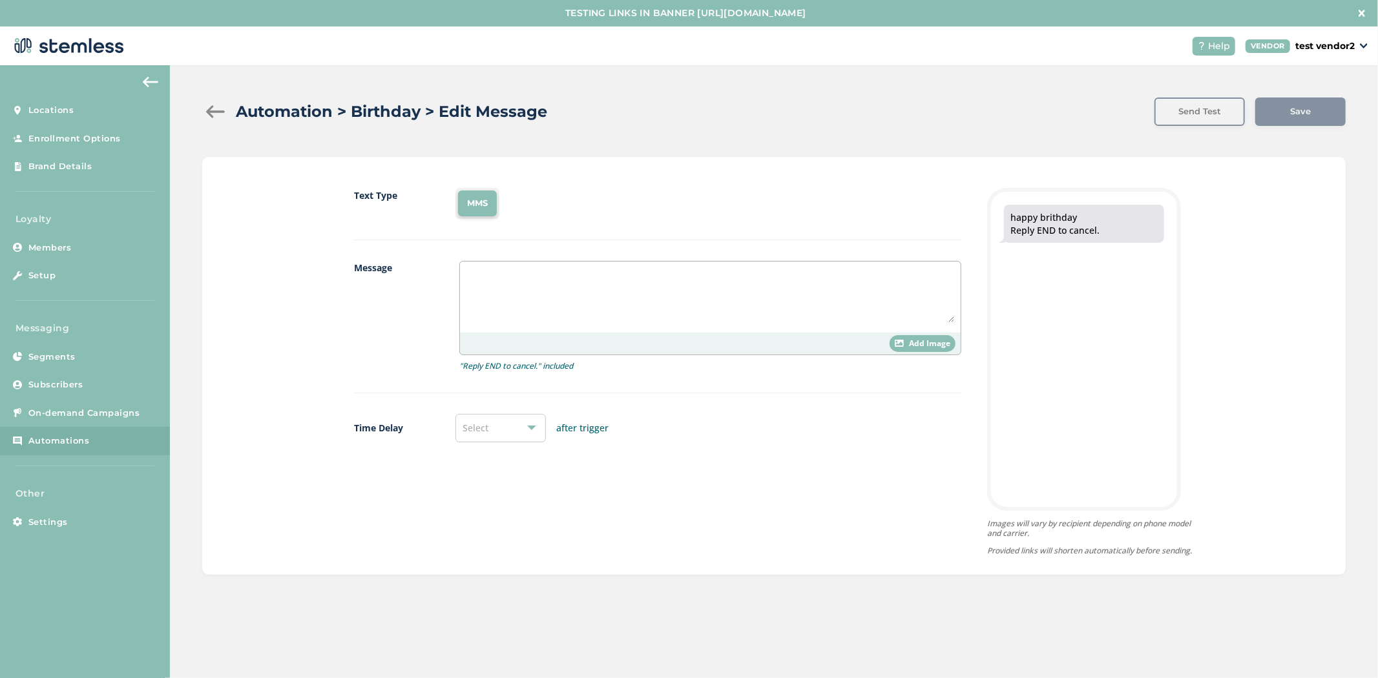
type textarea "happy brithday"
click at [918, 345] on span "Add Image" at bounding box center [929, 344] width 41 height 12
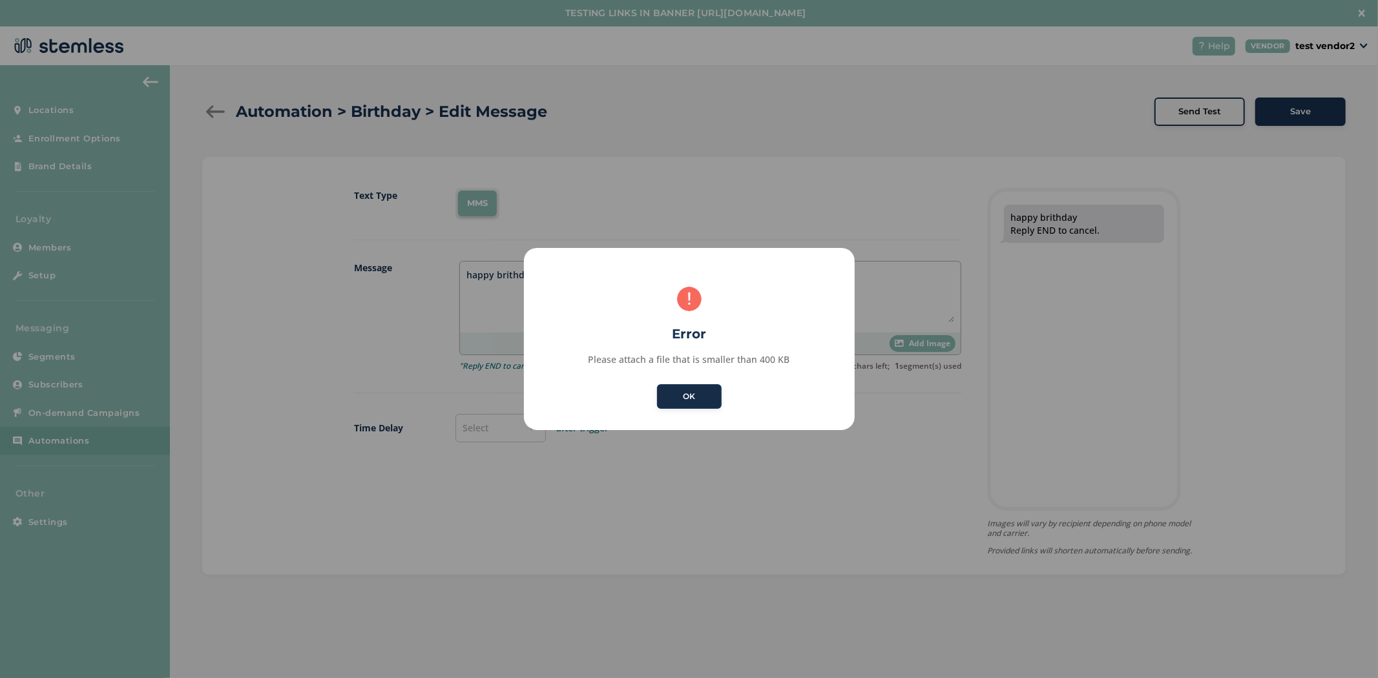
click at [701, 386] on button "OK" at bounding box center [689, 396] width 65 height 25
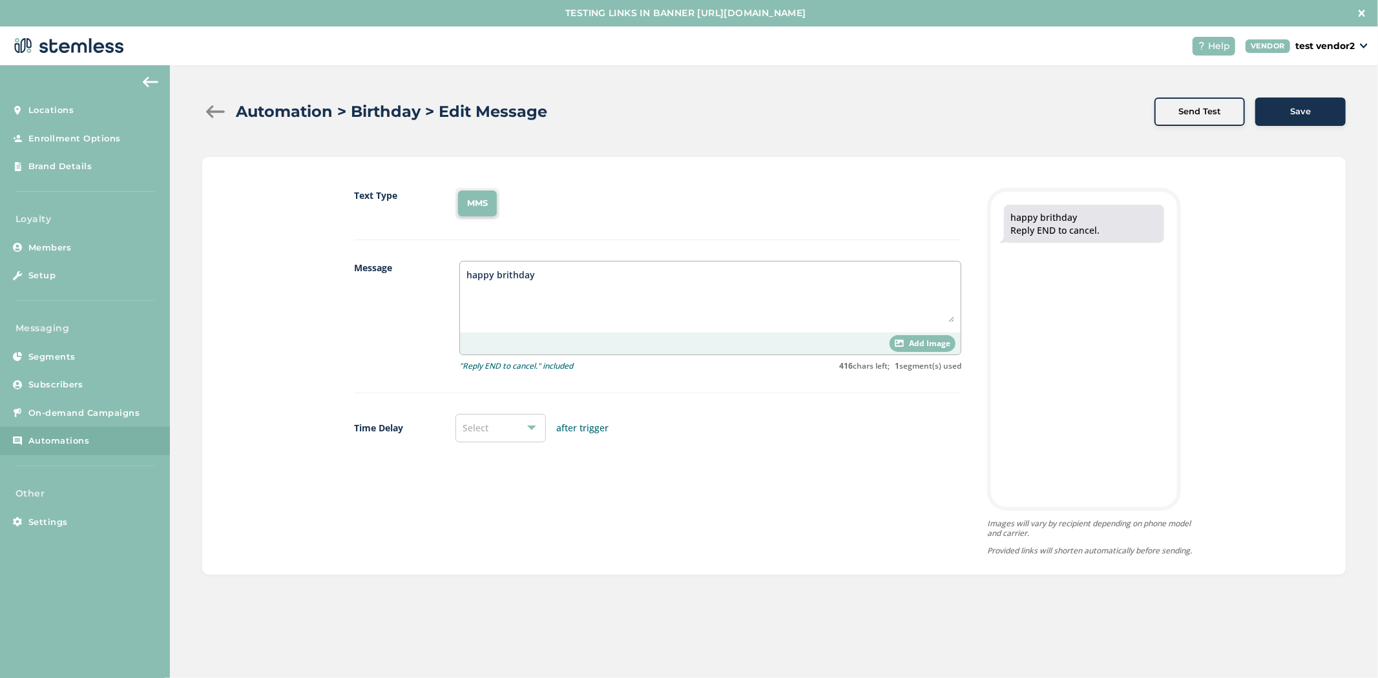
click at [204, 113] on div at bounding box center [215, 111] width 26 height 13
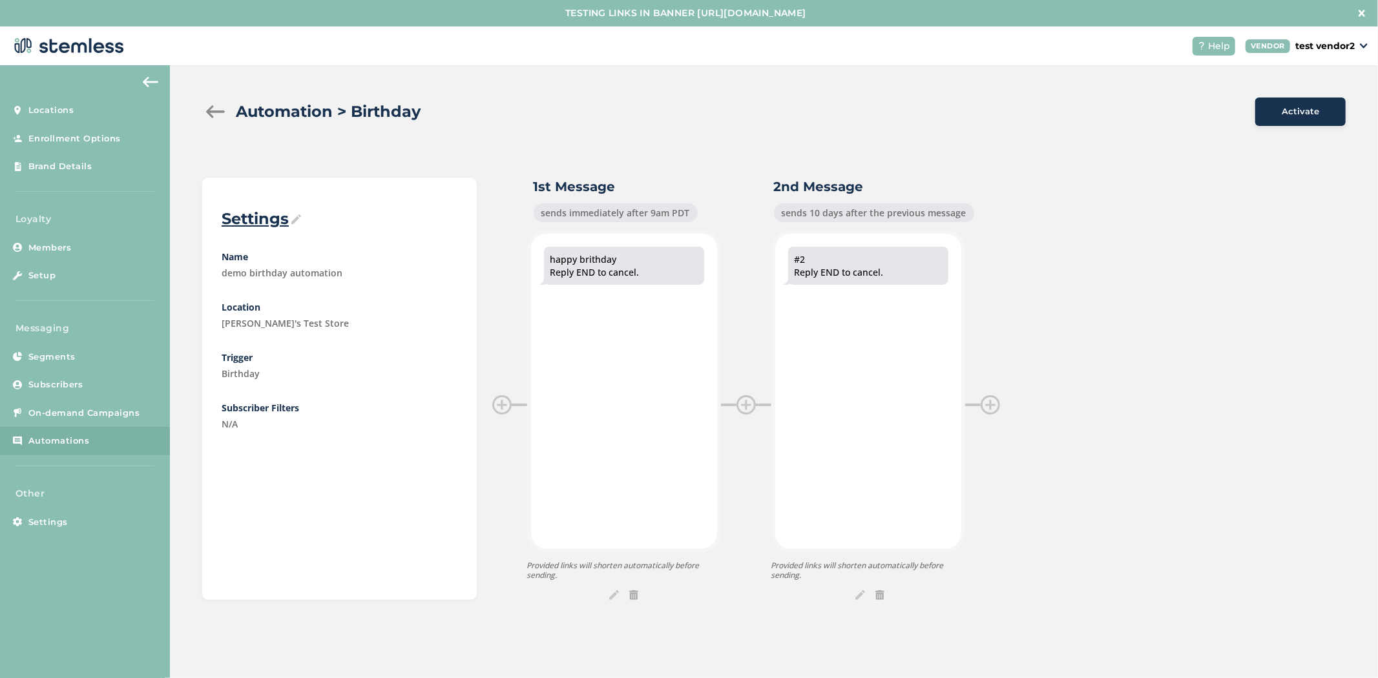
click at [205, 121] on div "Automation > Birthday" at bounding box center [723, 111] width 1042 height 23
